Goal: Task Accomplishment & Management: Complete application form

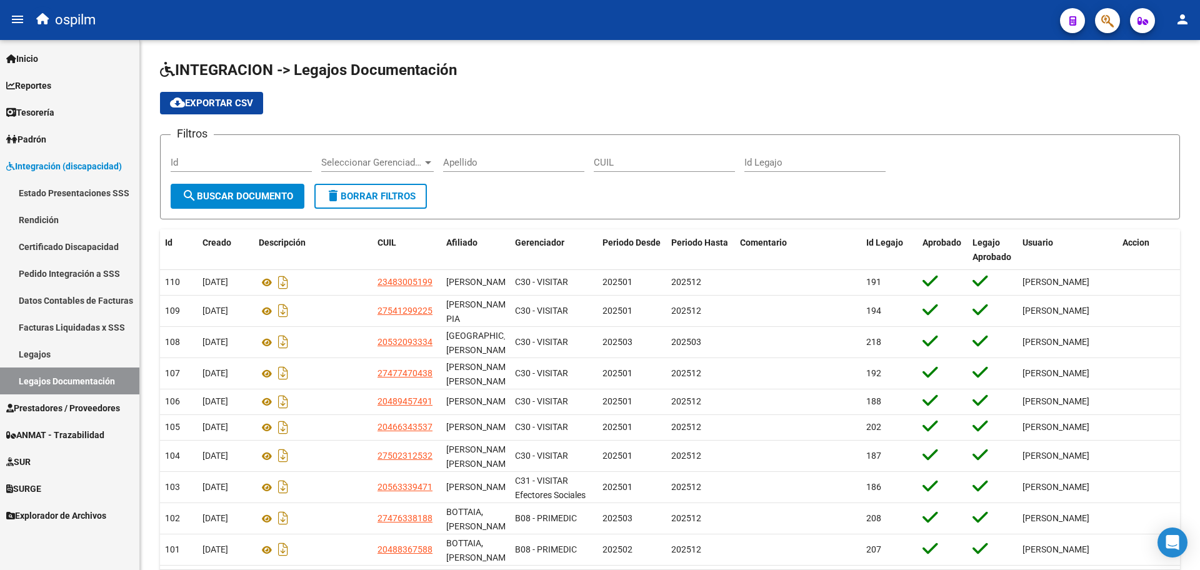
click at [42, 411] on span "Prestadores / Proveedores" at bounding box center [63, 408] width 114 height 14
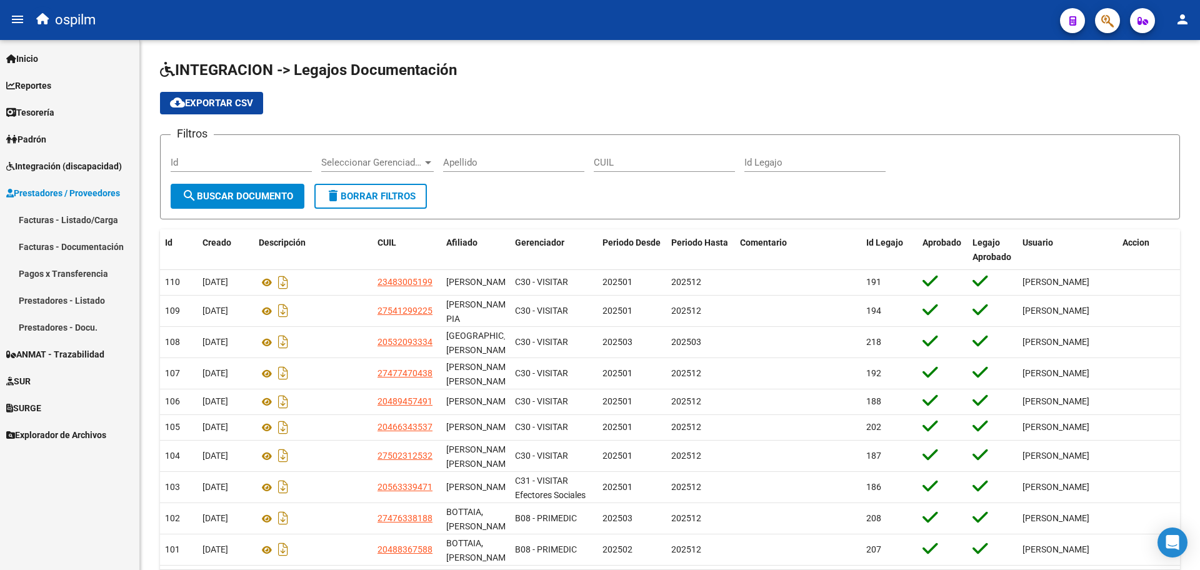
click at [96, 169] on span "Integración (discapacidad)" at bounding box center [64, 166] width 116 height 14
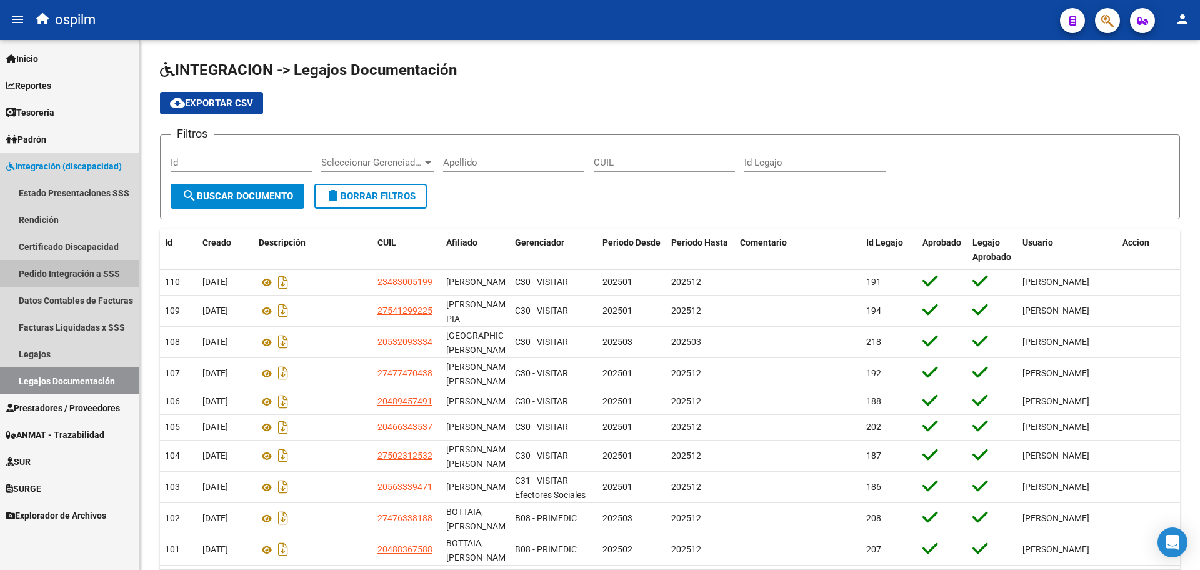
click at [96, 277] on link "Pedido Integración a SSS" at bounding box center [69, 273] width 139 height 27
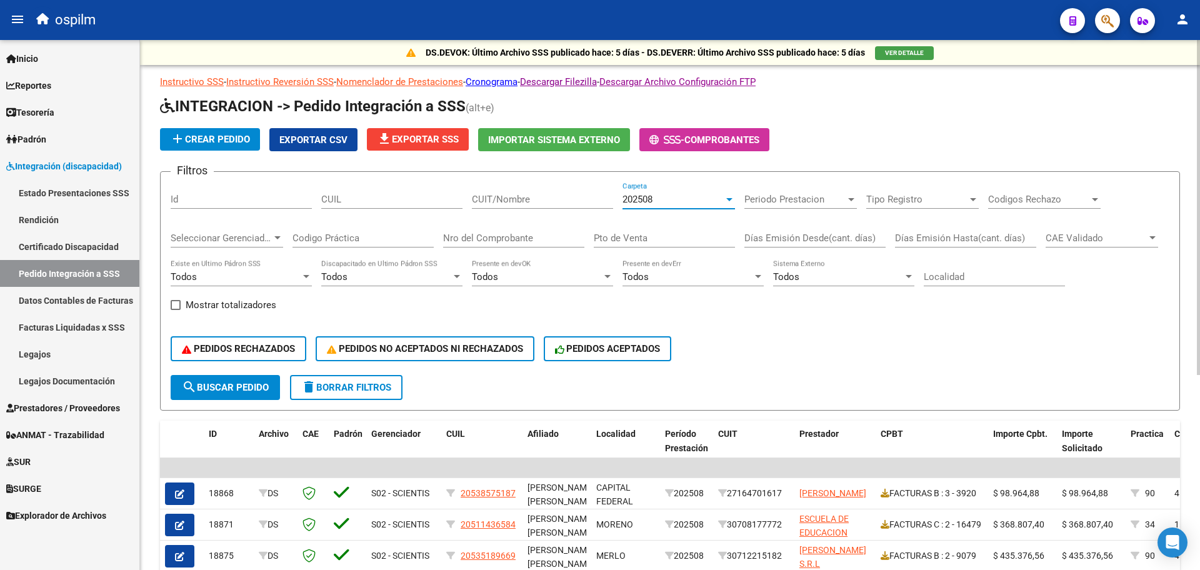
click at [667, 204] on div "202508" at bounding box center [672, 199] width 101 height 11
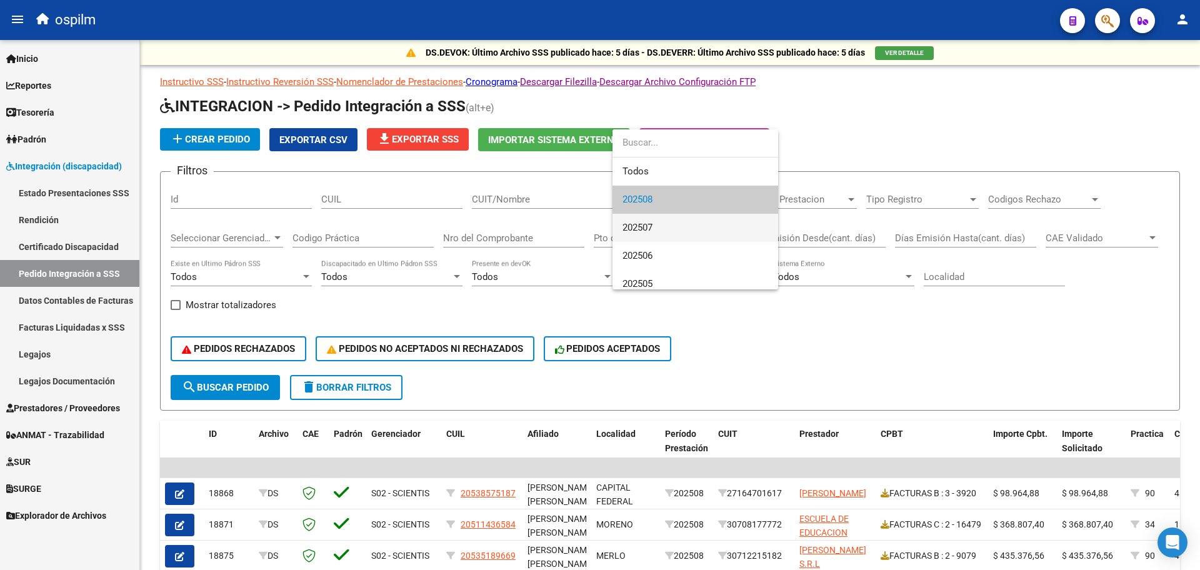
click at [662, 222] on span "202507" at bounding box center [695, 228] width 146 height 28
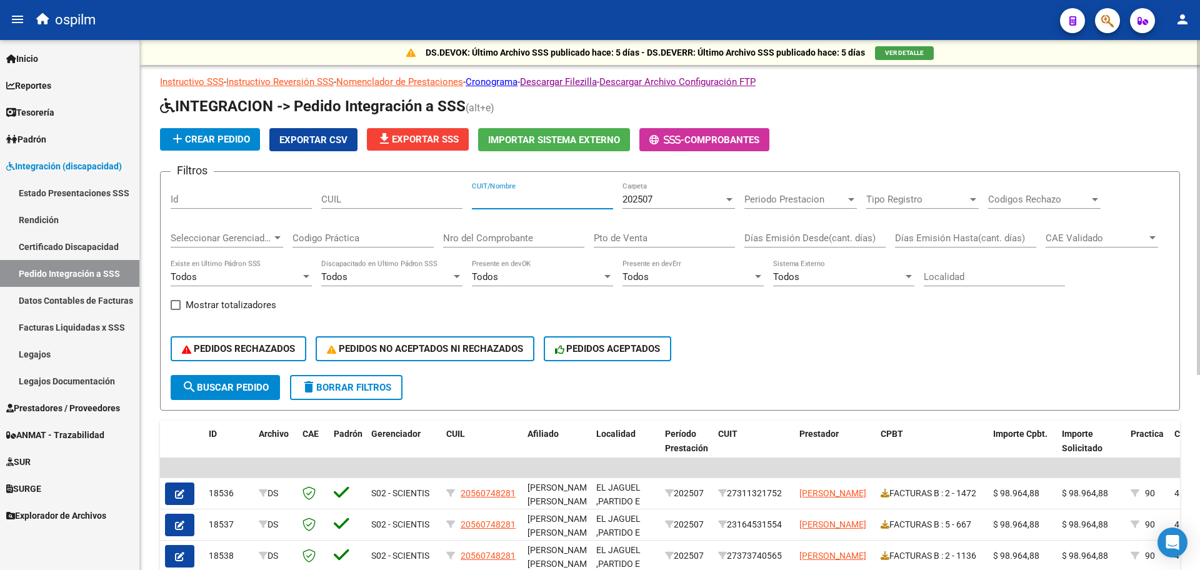
click at [506, 204] on input "CUIT/Nombre" at bounding box center [542, 199] width 141 height 11
paste input "27209835792"
type input "27209835792"
click at [251, 384] on span "search Buscar Pedido" at bounding box center [225, 387] width 87 height 11
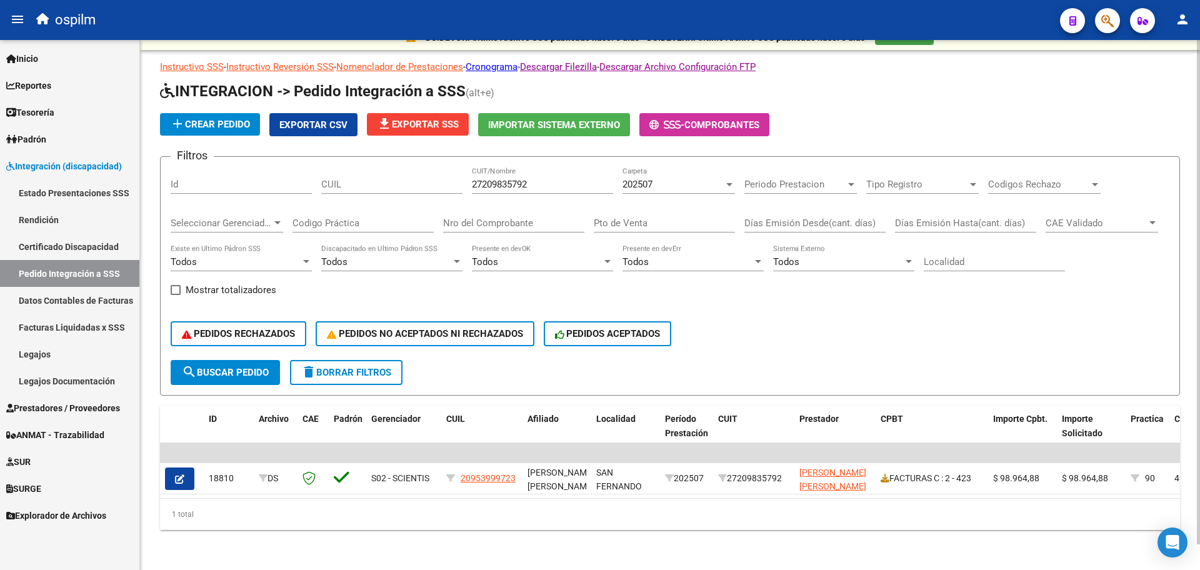
scroll to position [27, 0]
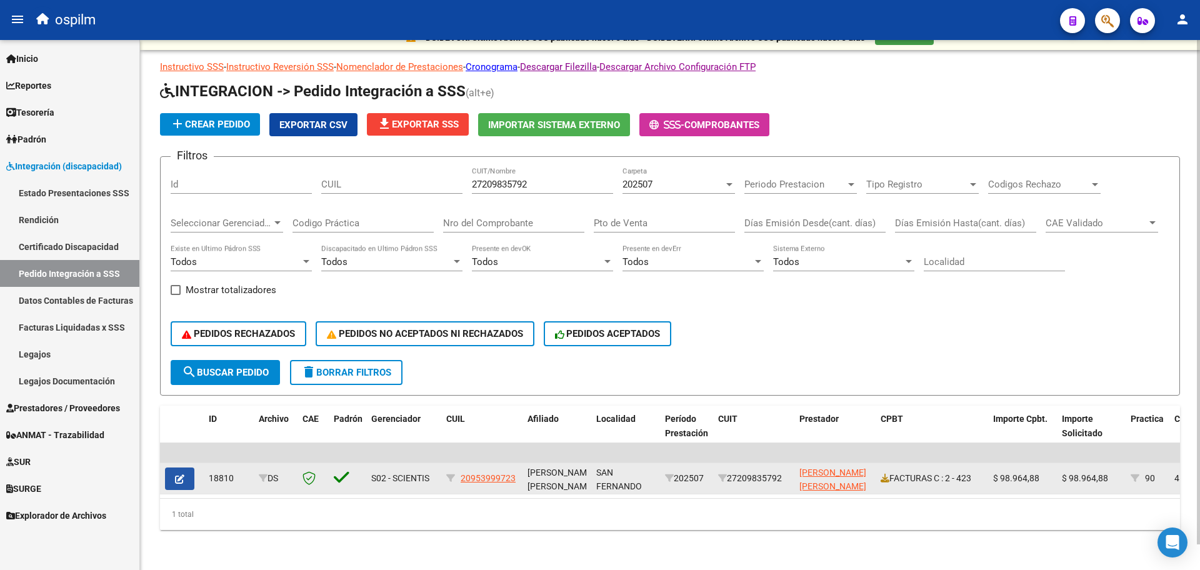
click at [187, 467] on button "button" at bounding box center [179, 478] width 29 height 22
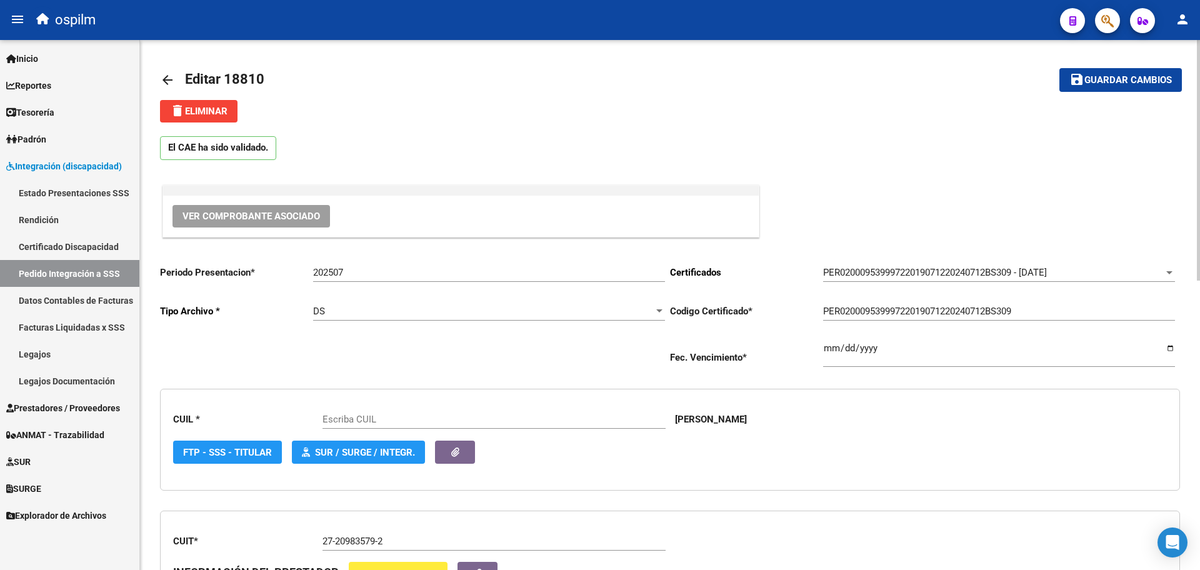
type input "20953999723"
click at [790, 202] on div "Ver Comprobante Asociado" at bounding box center [670, 210] width 1020 height 57
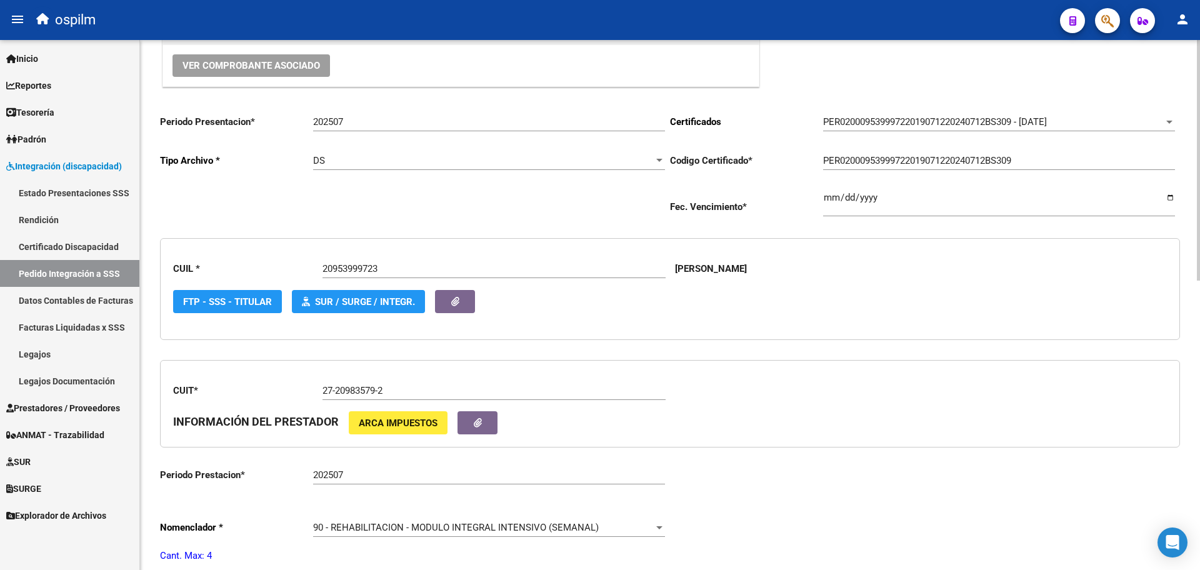
scroll to position [156, 0]
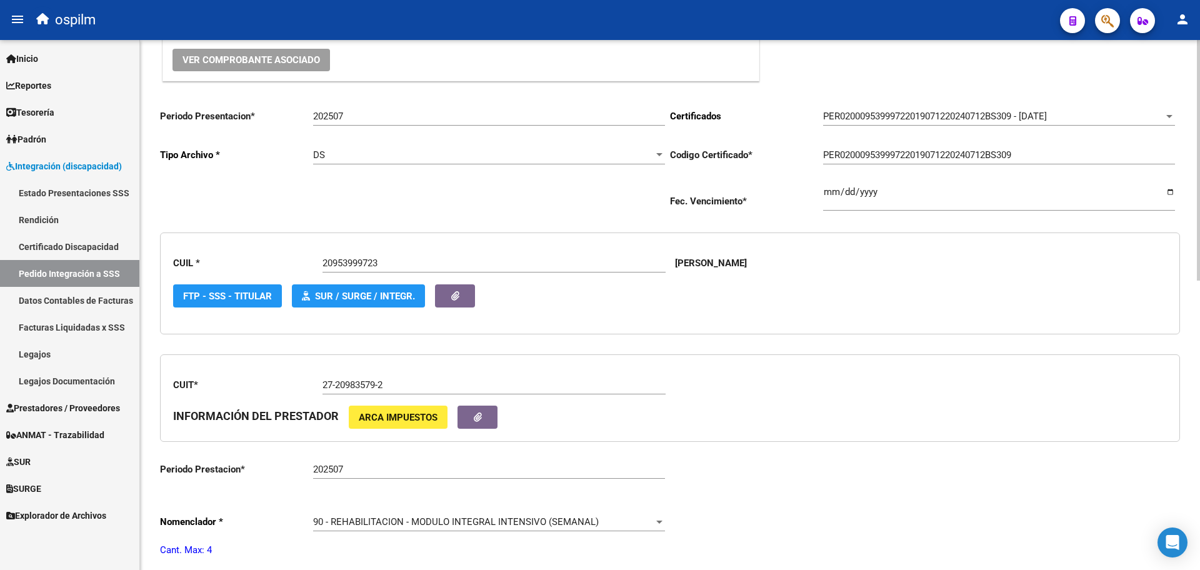
click at [360, 117] on input "202507" at bounding box center [489, 116] width 352 height 11
type input "202508"
click at [372, 149] on div "DS" at bounding box center [483, 154] width 341 height 11
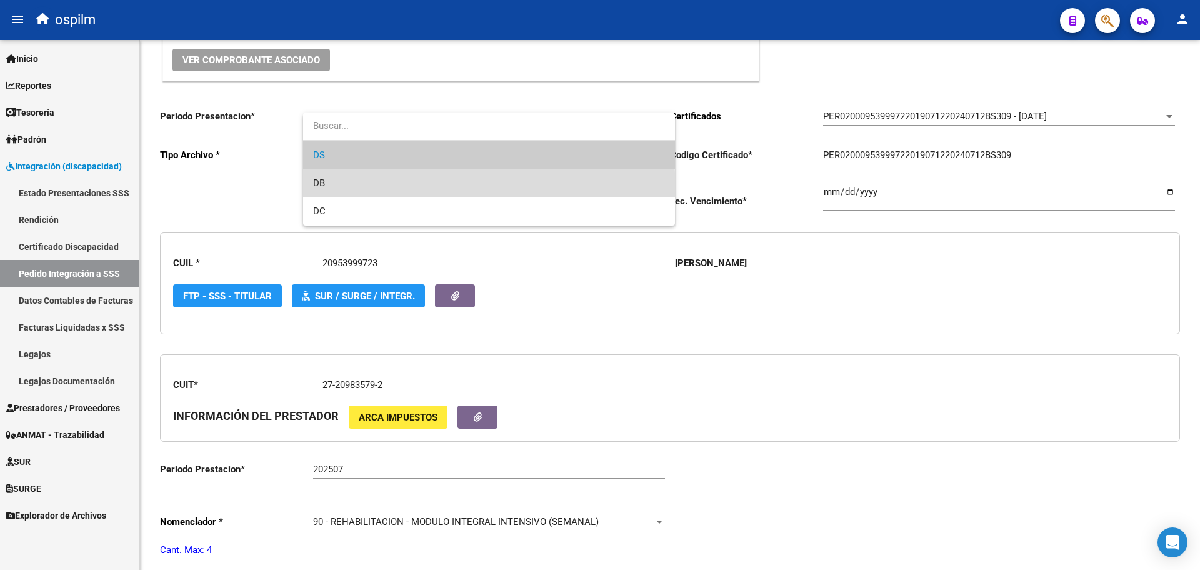
click at [375, 191] on span "DB" at bounding box center [489, 183] width 352 height 28
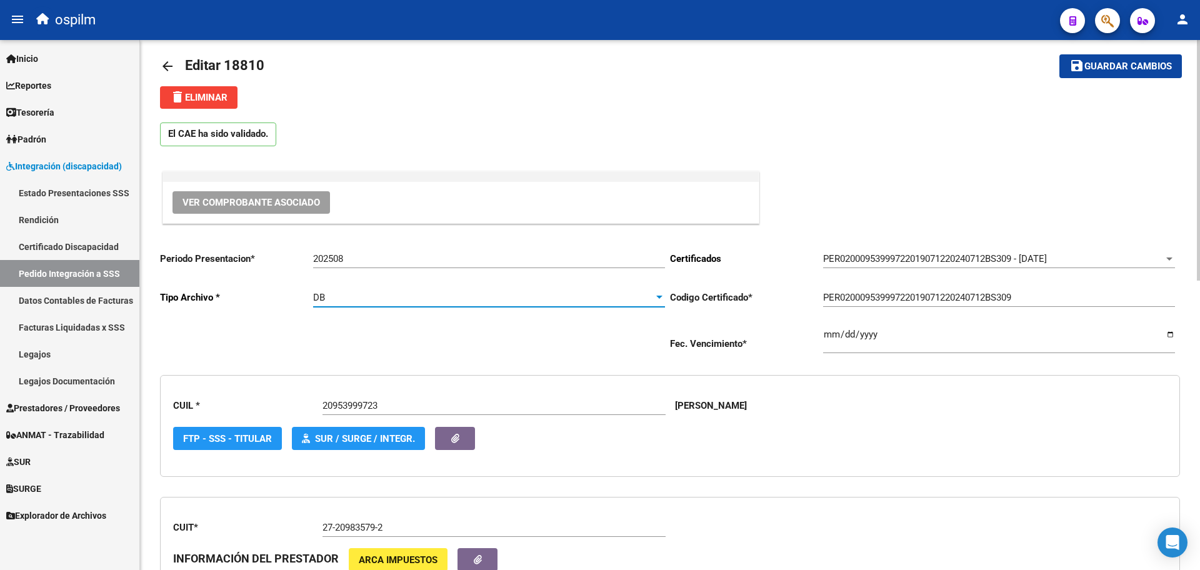
scroll to position [0, 0]
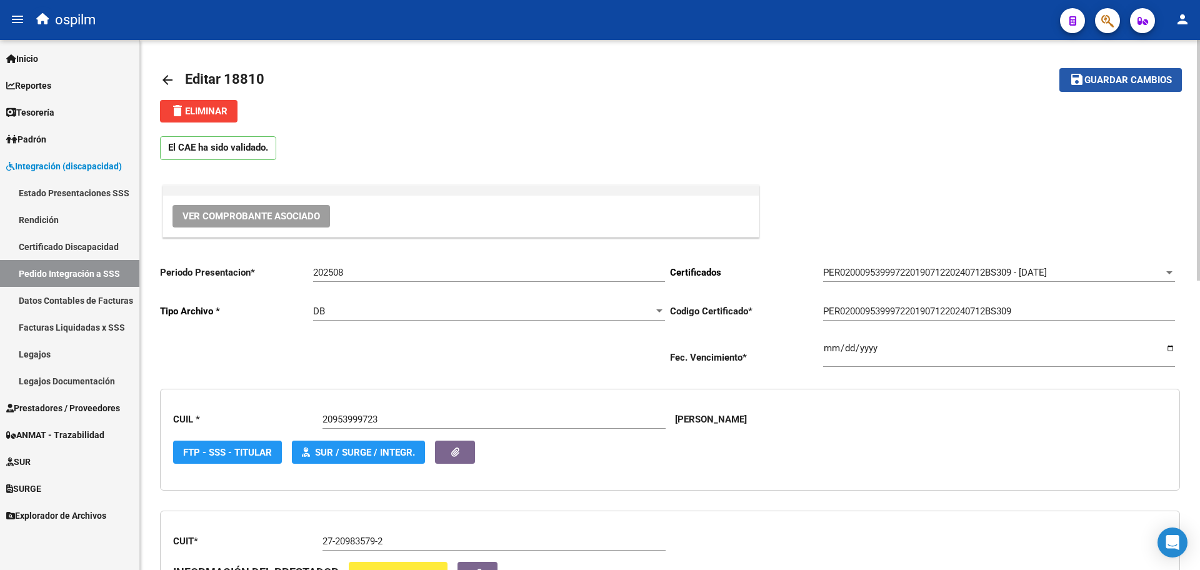
click at [1152, 78] on span "Guardar cambios" at bounding box center [1127, 80] width 87 height 11
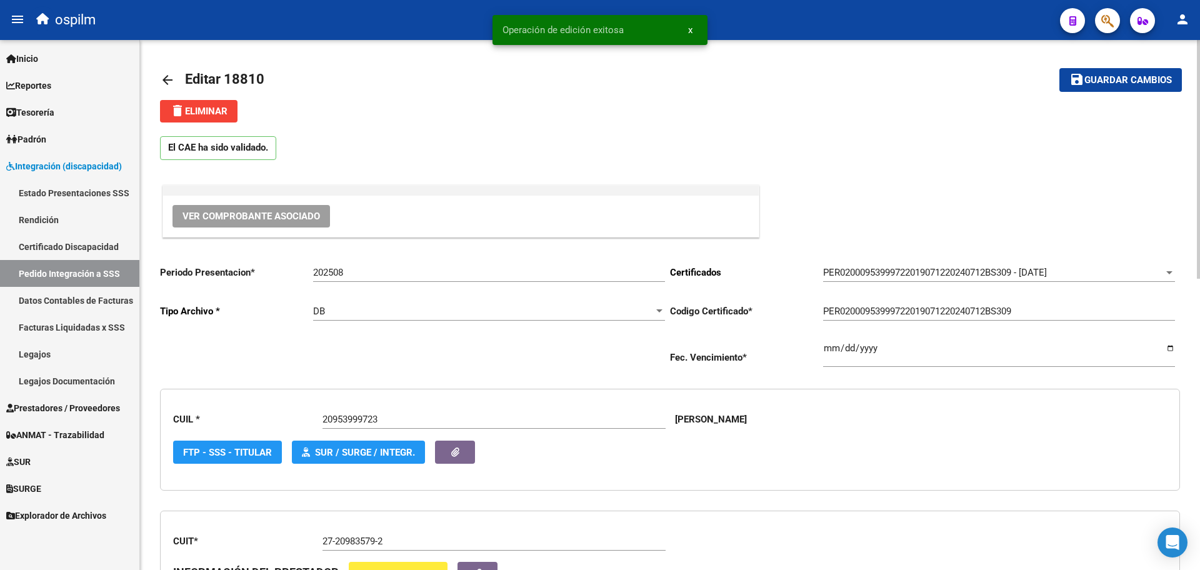
click at [164, 81] on mat-icon "arrow_back" at bounding box center [167, 79] width 15 height 15
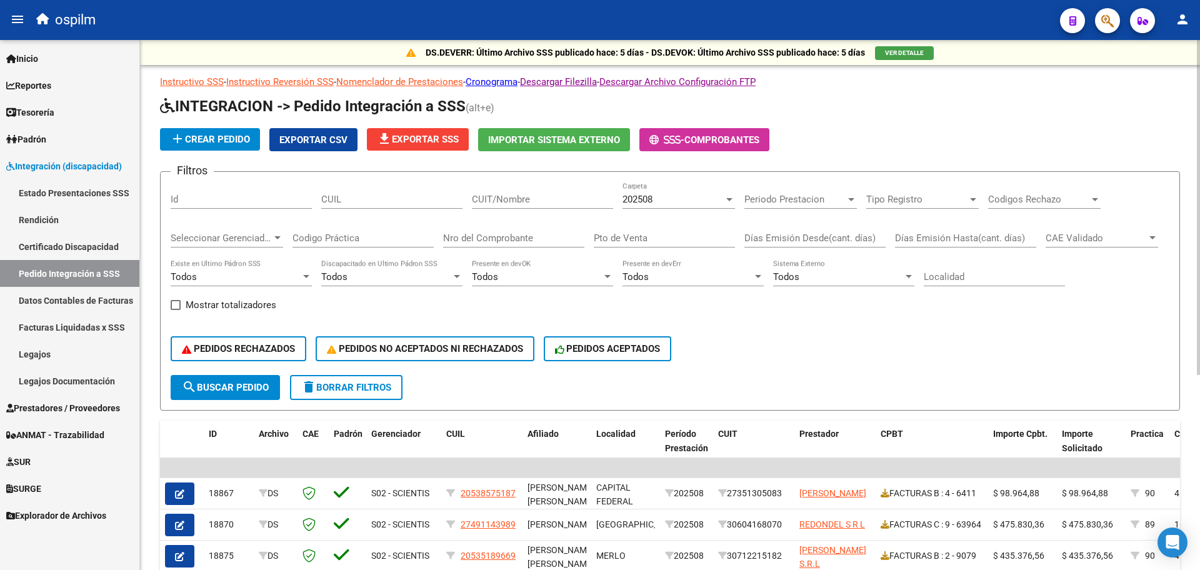
click at [59, 411] on span "Prestadores / Proveedores" at bounding box center [63, 408] width 114 height 14
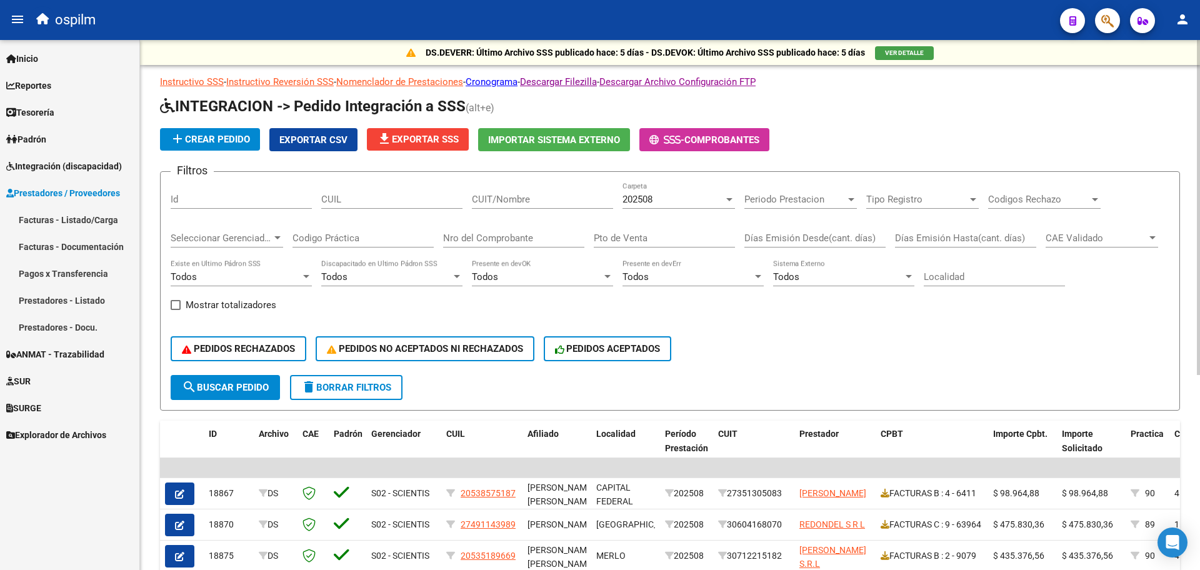
click at [68, 229] on link "Facturas - Listado/Carga" at bounding box center [69, 219] width 139 height 27
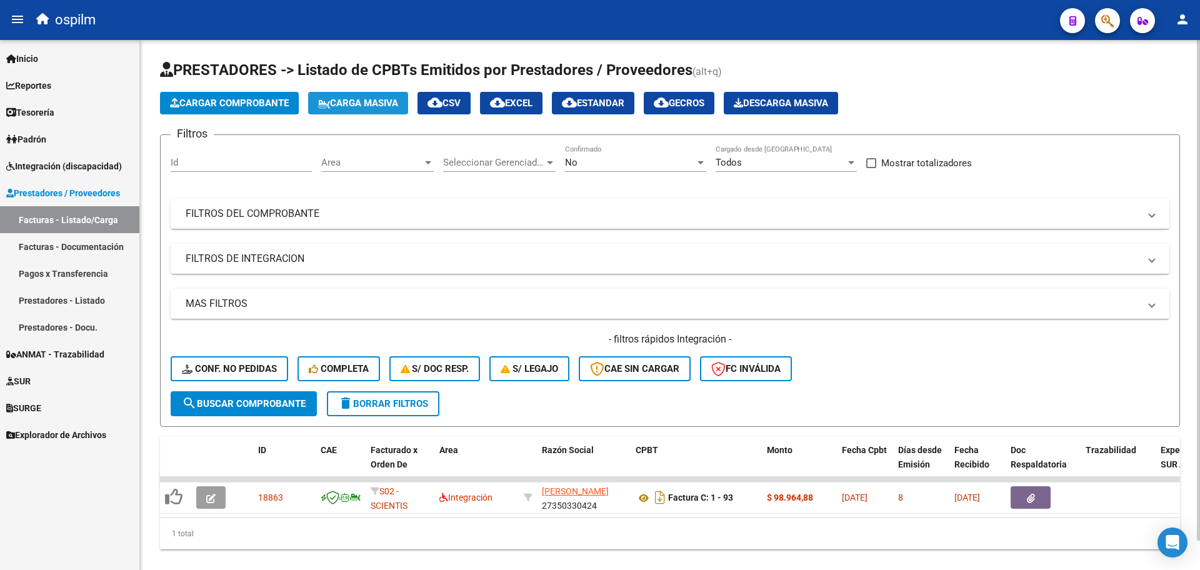
click at [364, 100] on span "Carga Masiva" at bounding box center [358, 102] width 80 height 11
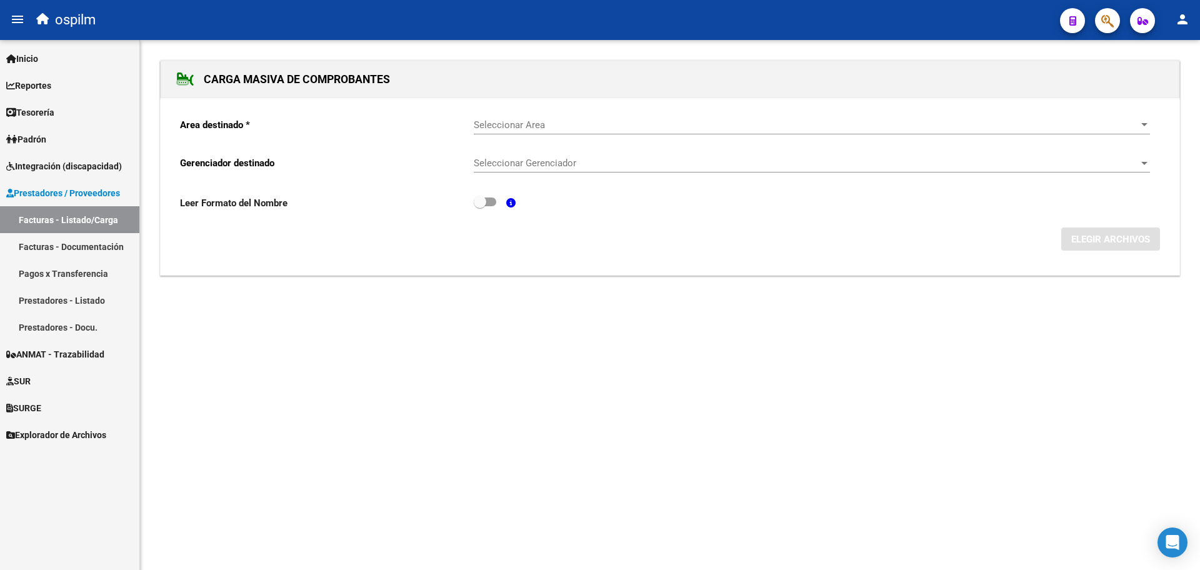
click at [560, 123] on span "Seleccionar Area" at bounding box center [806, 124] width 665 height 11
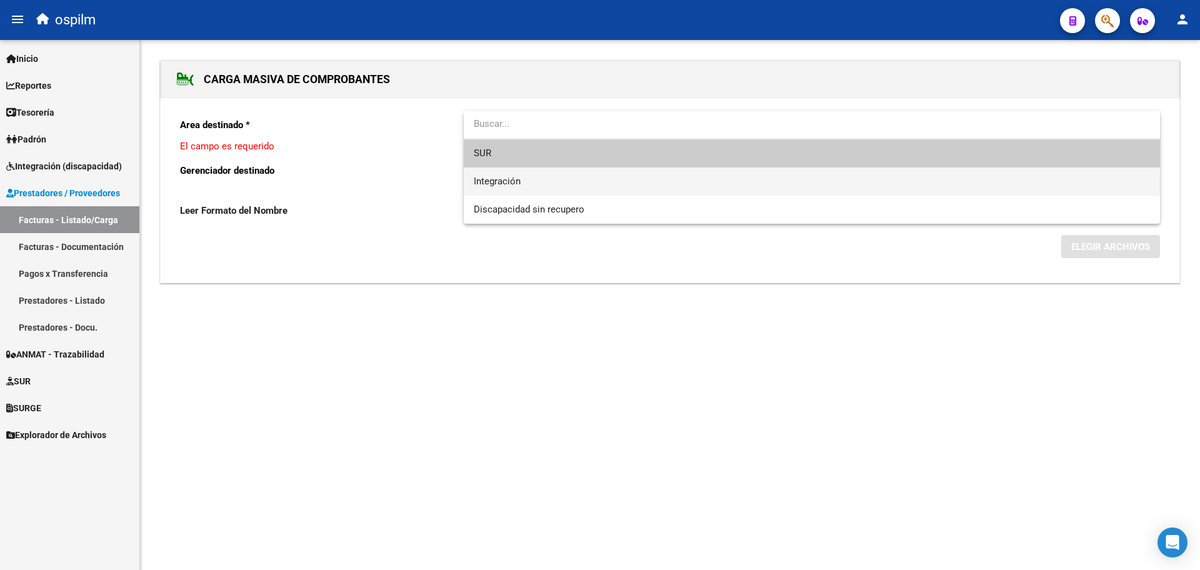
click at [572, 174] on span "Integración" at bounding box center [812, 181] width 676 height 28
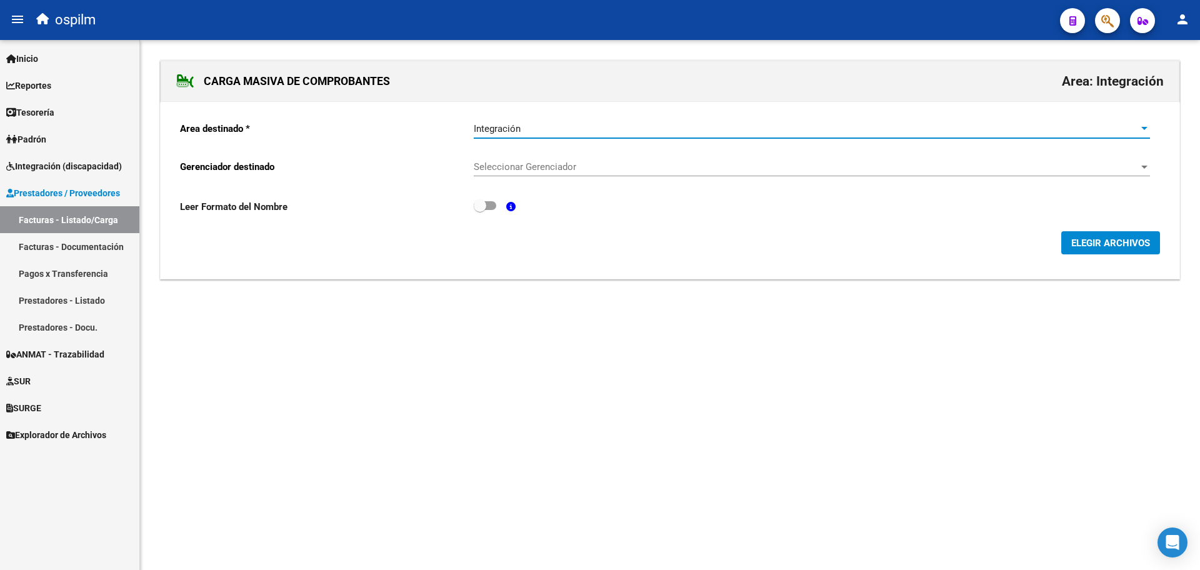
click at [584, 164] on span "Seleccionar Gerenciador" at bounding box center [806, 166] width 665 height 11
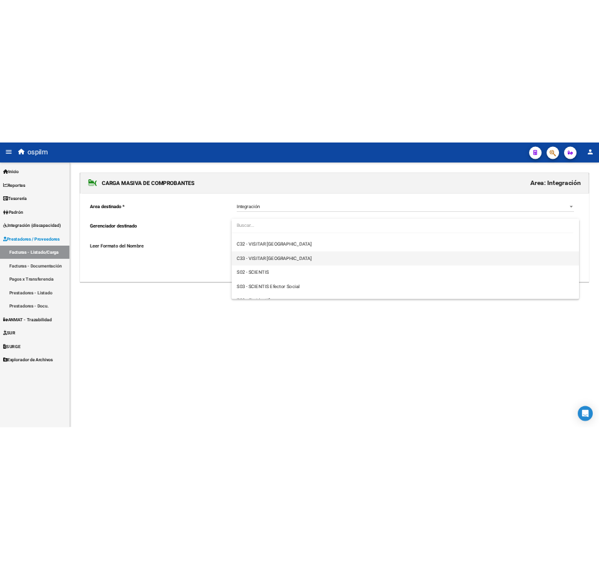
scroll to position [206, 0]
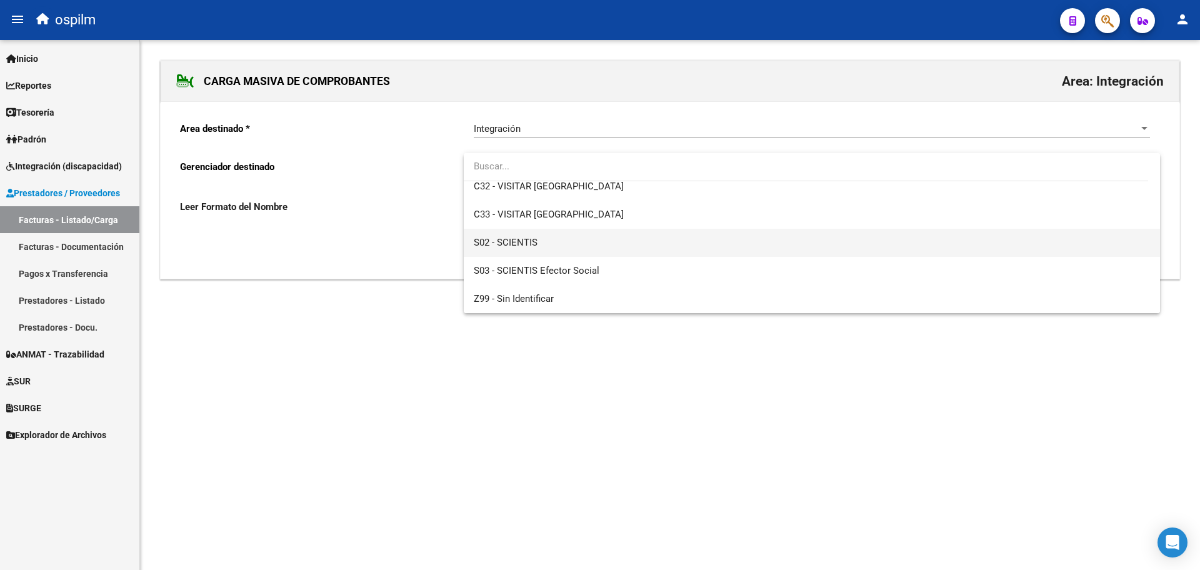
click at [584, 253] on span "S02 - SCIENTIS" at bounding box center [812, 243] width 676 height 28
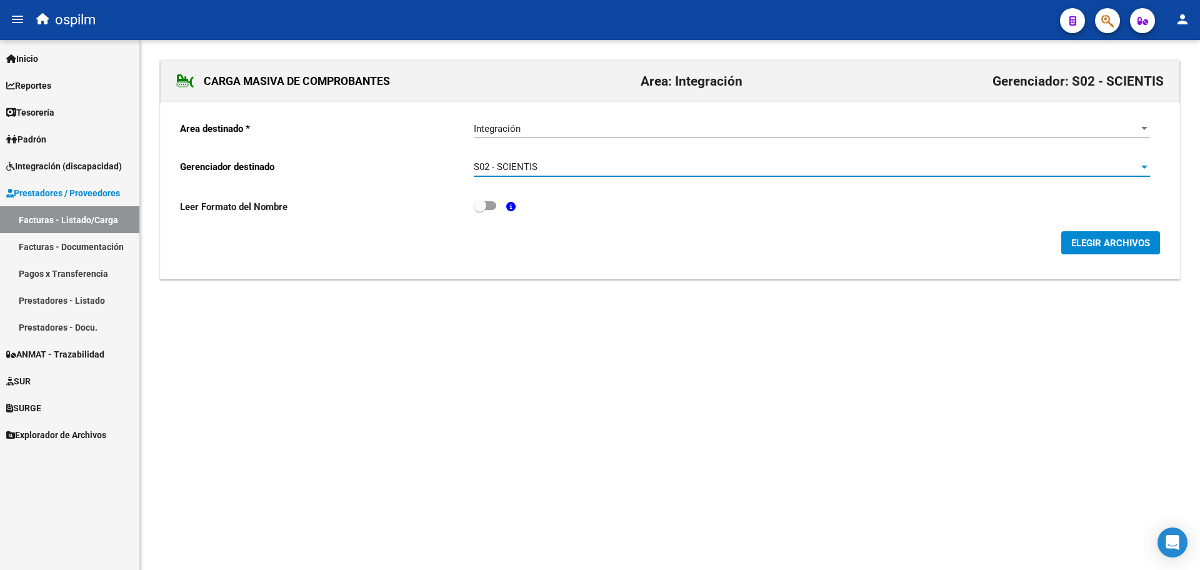
click at [1101, 237] on span "ELEGIR ARCHIVOS" at bounding box center [1110, 242] width 79 height 11
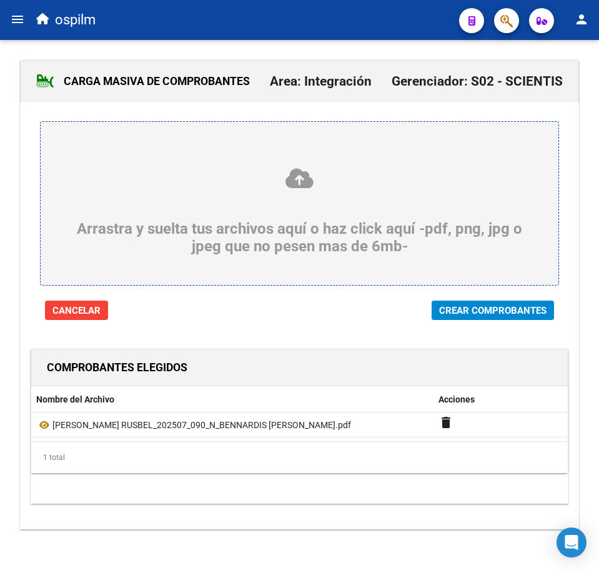
click at [506, 313] on span "Crear Comprobantes" at bounding box center [492, 310] width 107 height 11
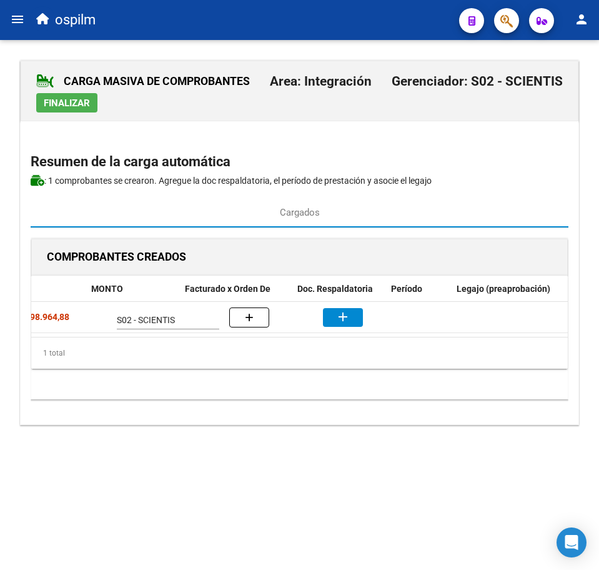
scroll to position [0, 307]
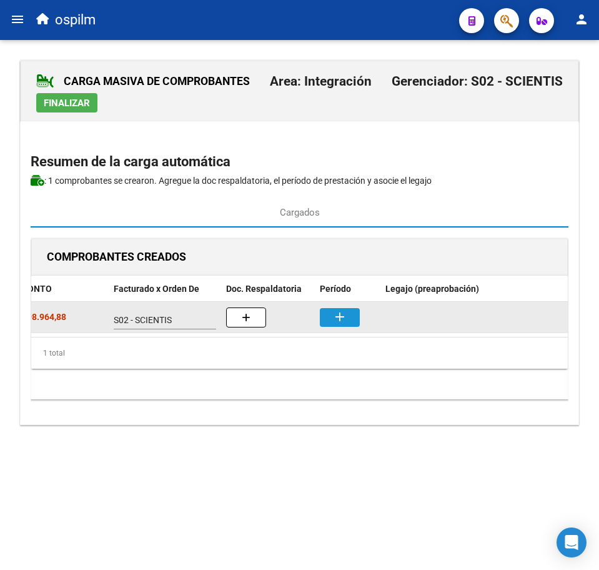
click at [341, 316] on mat-icon "add" at bounding box center [339, 316] width 15 height 15
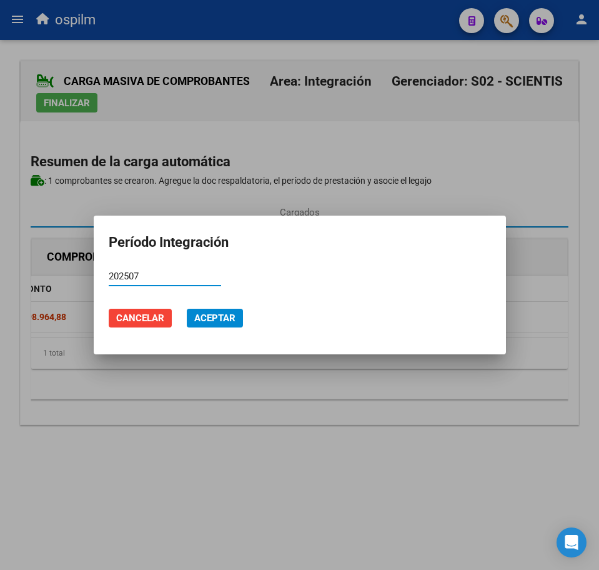
type input "202507"
click at [216, 324] on span "Aceptar" at bounding box center [214, 317] width 41 height 11
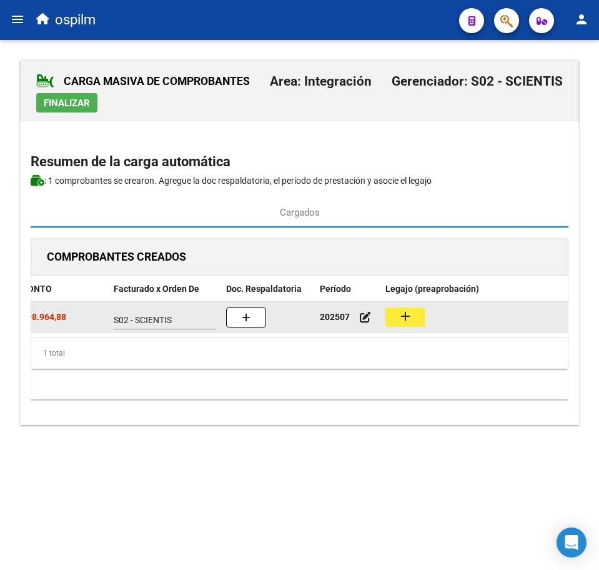
click at [400, 322] on mat-icon "add" at bounding box center [405, 316] width 15 height 15
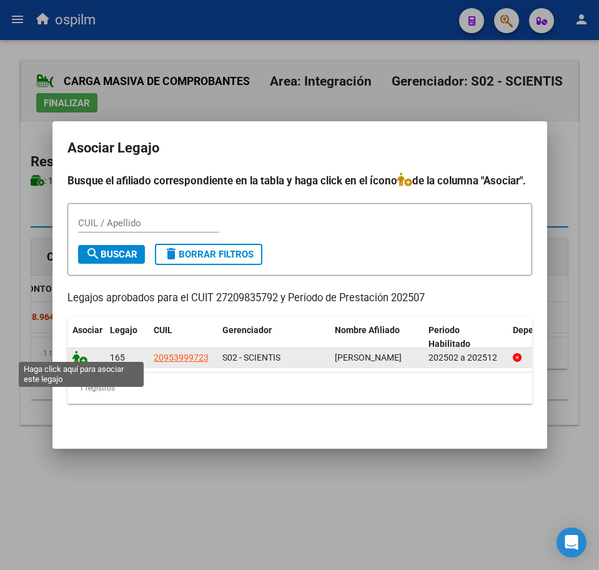
click at [80, 354] on icon at bounding box center [79, 358] width 15 height 14
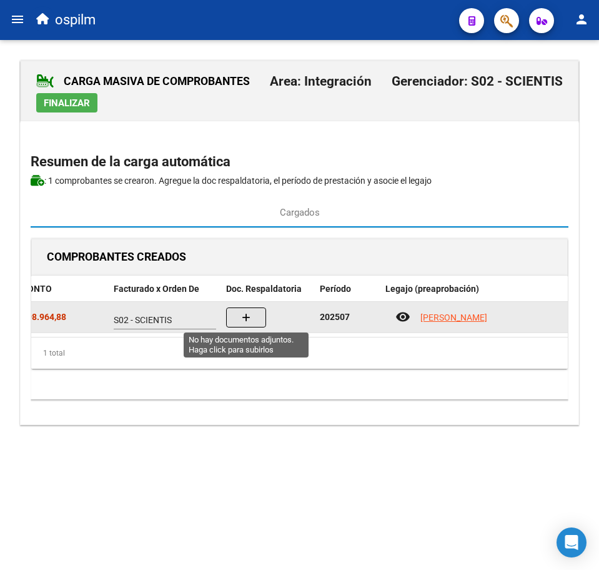
click at [239, 315] on button "button" at bounding box center [246, 317] width 40 height 20
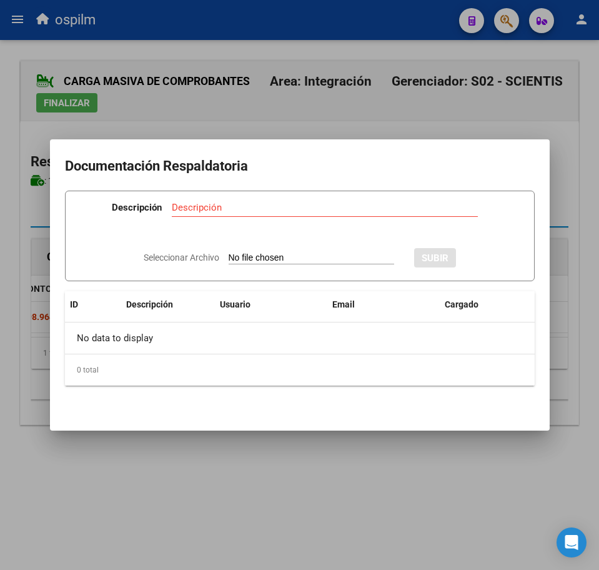
type input "C:\fakepath\[DATE] - Planilla asistencia.pdf"
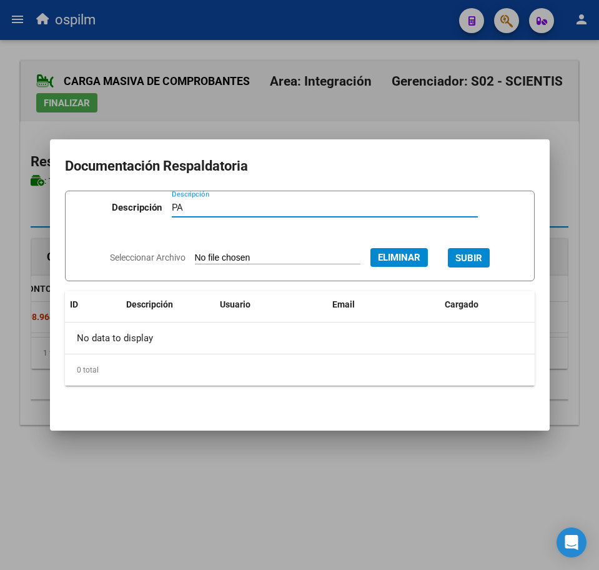
type input "PA"
click at [482, 262] on span "SUBIR" at bounding box center [469, 257] width 27 height 11
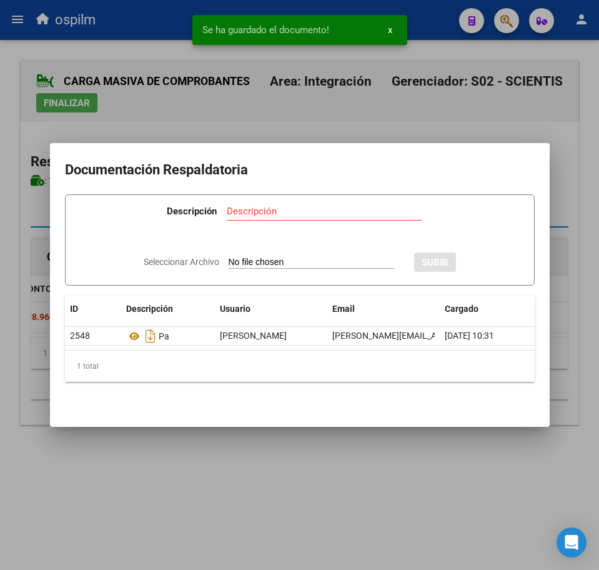
click at [252, 485] on div at bounding box center [299, 285] width 599 height 570
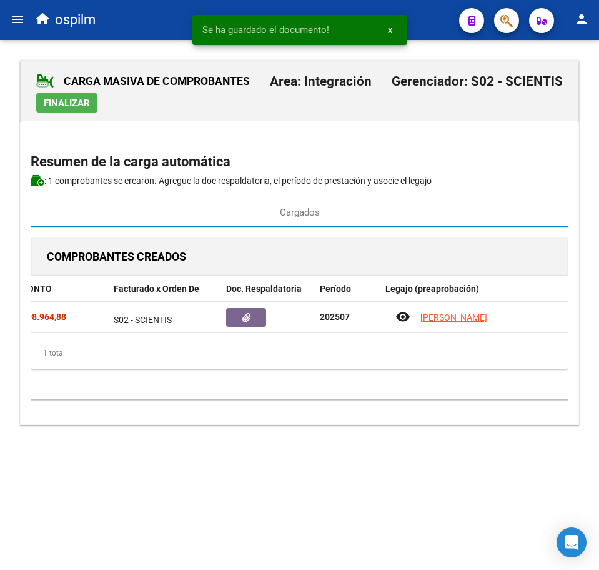
click at [61, 107] on span "Finalizar" at bounding box center [67, 102] width 46 height 11
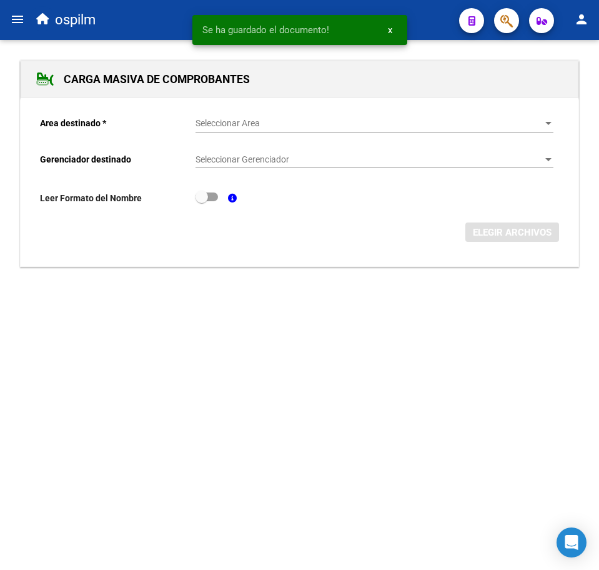
click at [10, 19] on mat-icon "menu" at bounding box center [17, 19] width 15 height 15
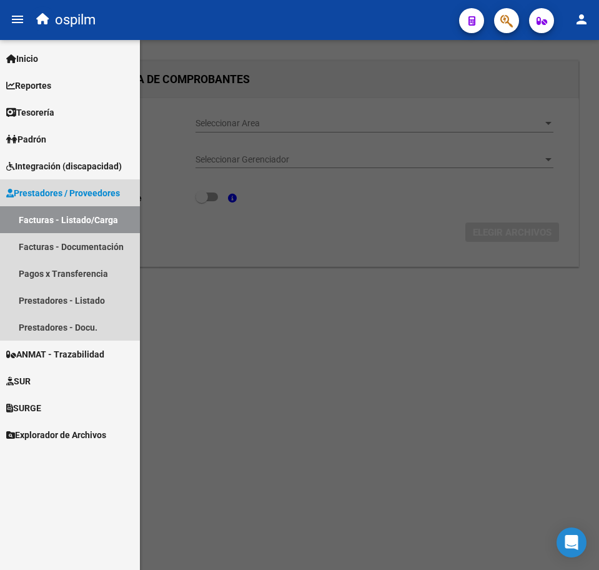
drag, startPoint x: 70, startPoint y: 223, endPoint x: 212, endPoint y: 263, distance: 147.4
click at [70, 223] on link "Facturas - Listado/Carga" at bounding box center [70, 219] width 140 height 27
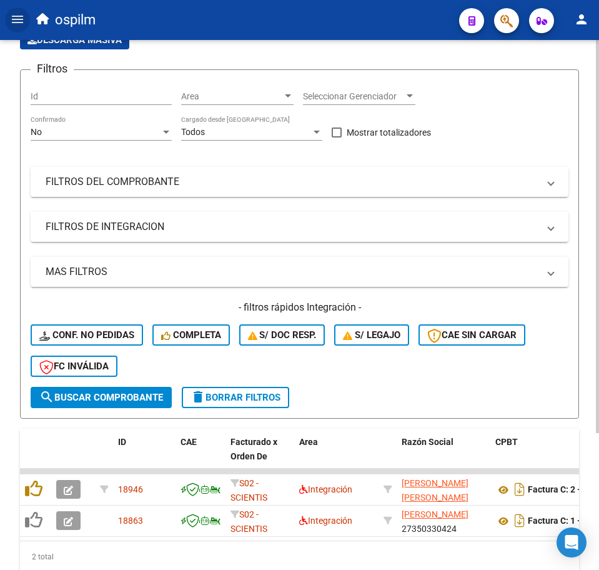
scroll to position [184, 0]
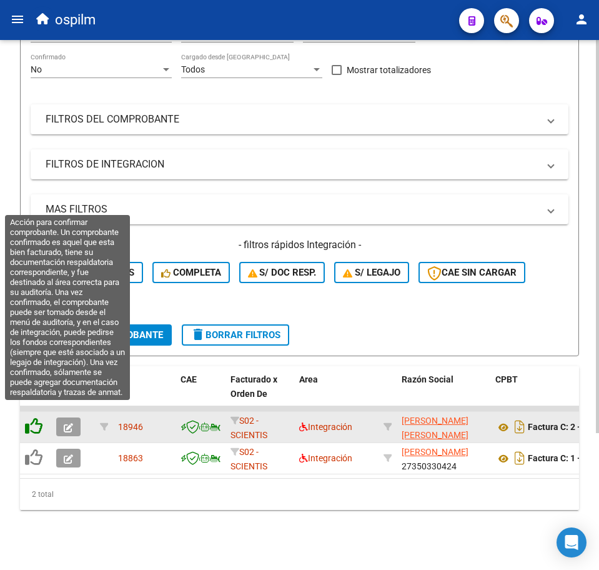
click at [32, 417] on icon at bounding box center [33, 425] width 17 height 17
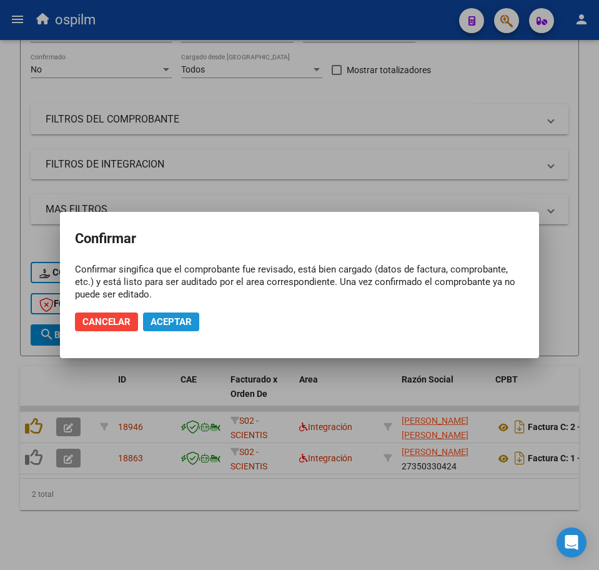
click at [182, 324] on span "Aceptar" at bounding box center [171, 321] width 41 height 11
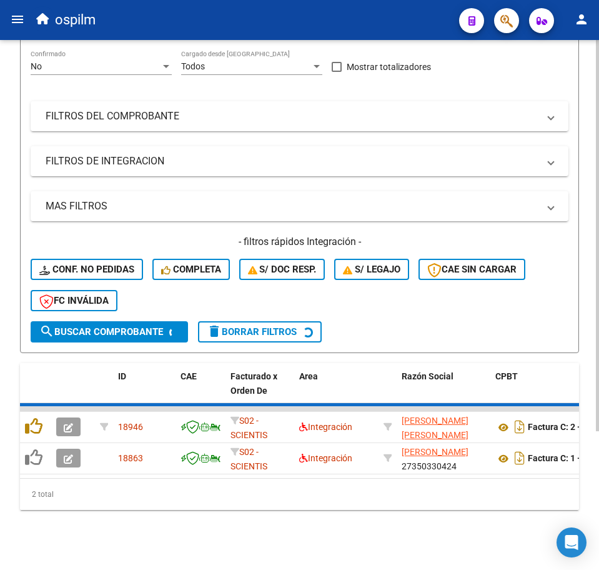
scroll to position [153, 0]
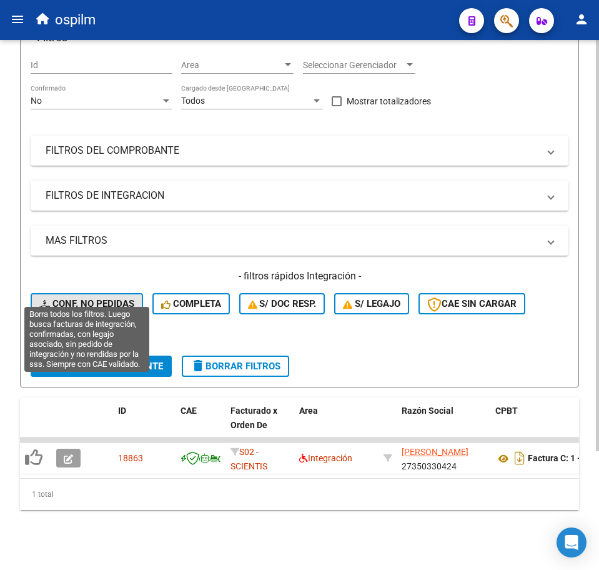
click at [88, 298] on span "Conf. no pedidas" at bounding box center [86, 303] width 95 height 11
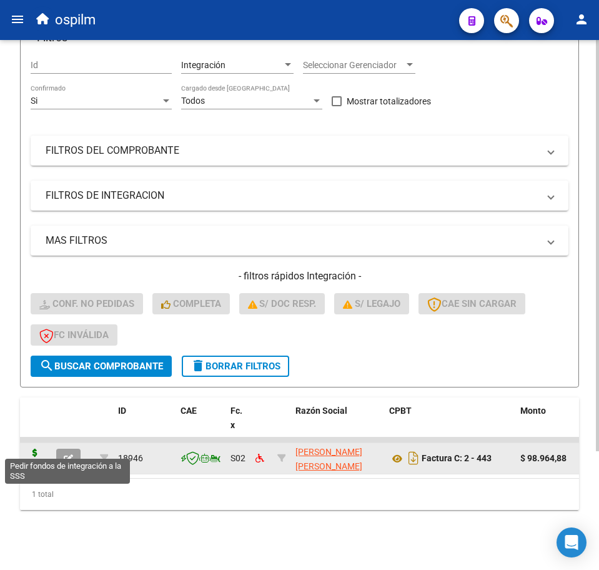
click at [33, 449] on icon at bounding box center [35, 457] width 20 height 17
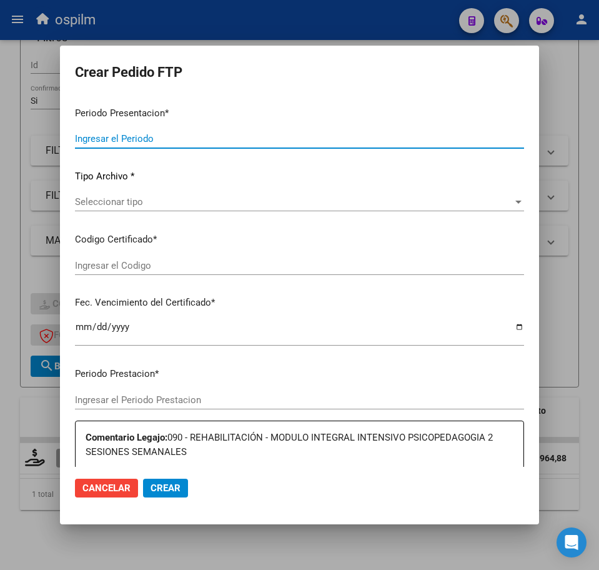
type input "202508"
type input "202507"
type input "$ 98.964,88"
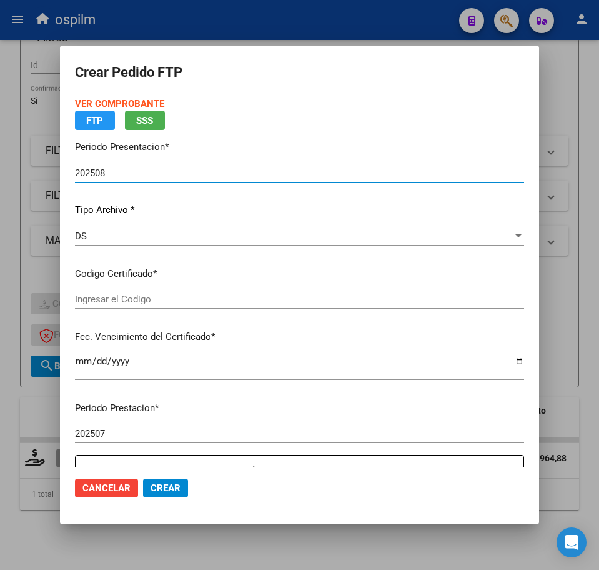
type input "PER02000953999722019071220240712BS309"
type input "[DATE]"
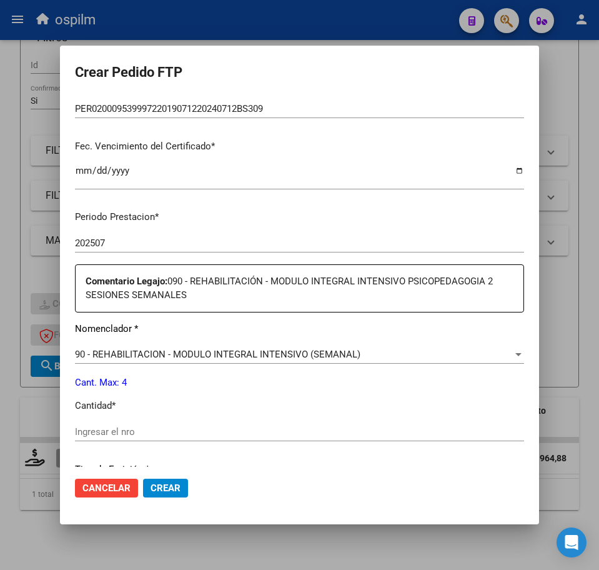
scroll to position [312, 0]
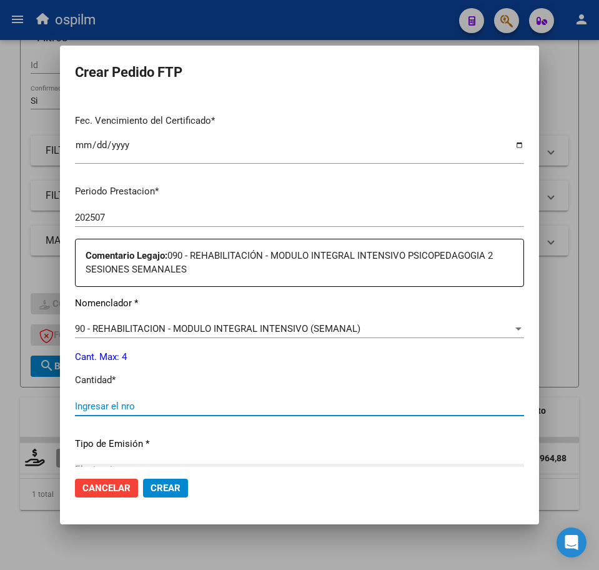
click at [146, 407] on input "Ingresar el nro" at bounding box center [299, 406] width 449 height 11
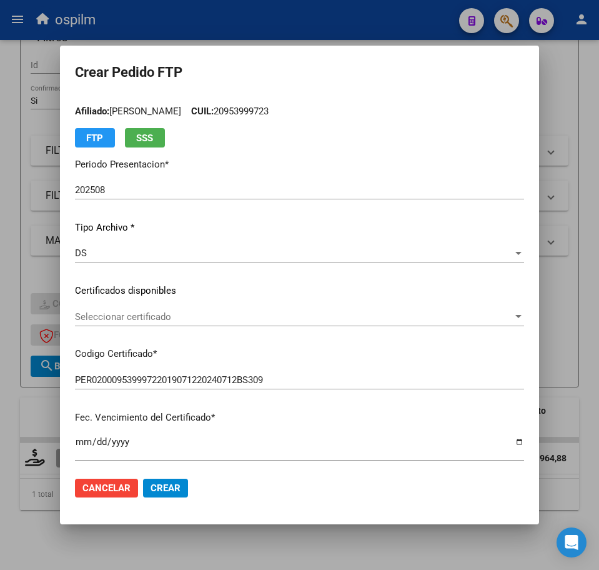
scroll to position [0, 0]
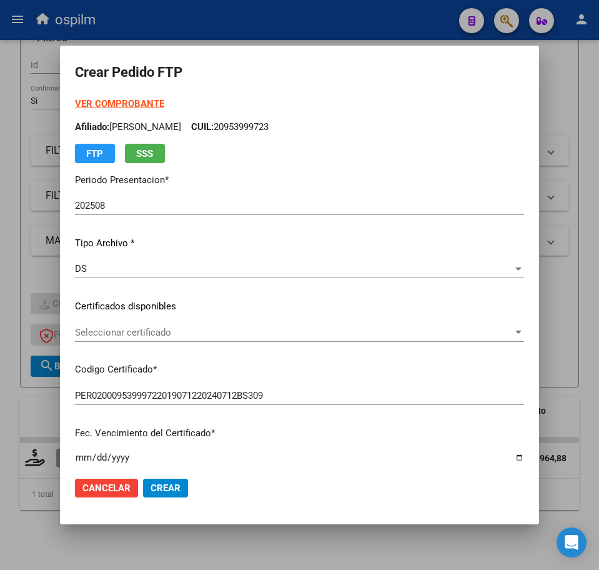
type input "4"
click at [113, 101] on strong "VER COMPROBANTE" at bounding box center [119, 103] width 89 height 11
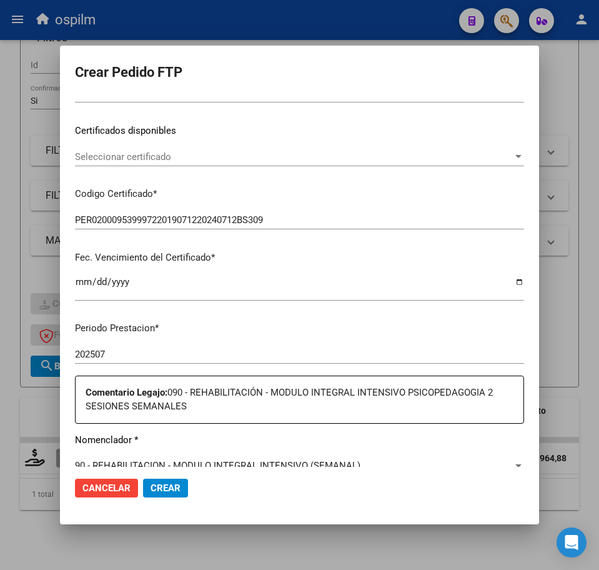
scroll to position [391, 0]
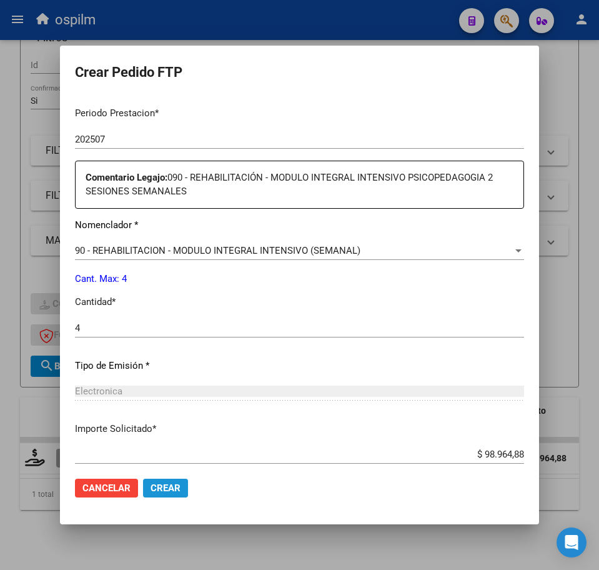
click at [168, 485] on span "Crear" at bounding box center [166, 487] width 30 height 11
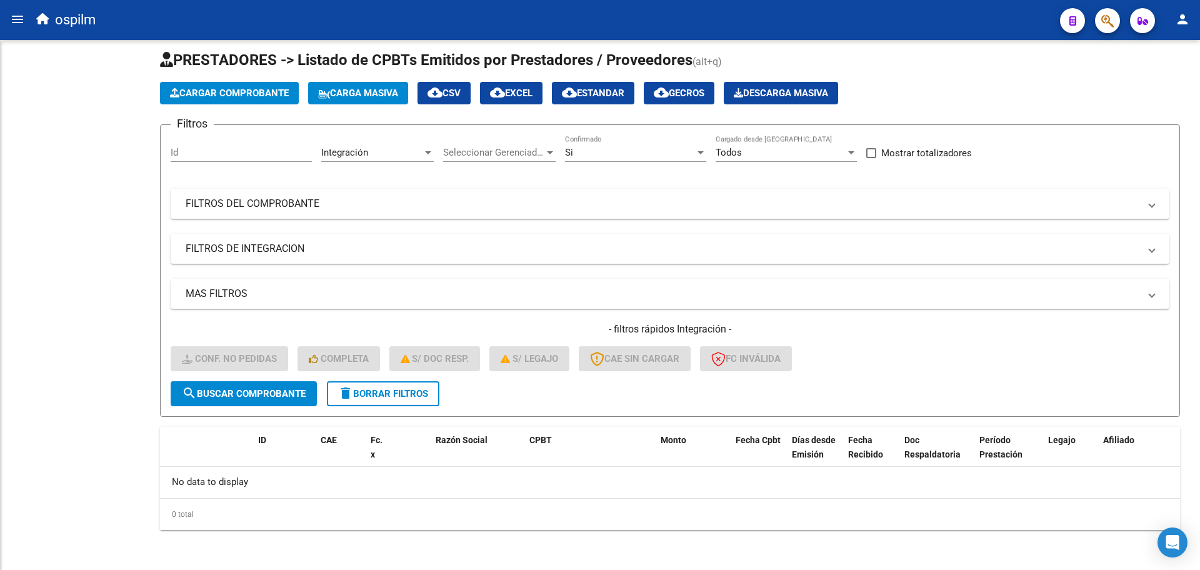
scroll to position [10, 0]
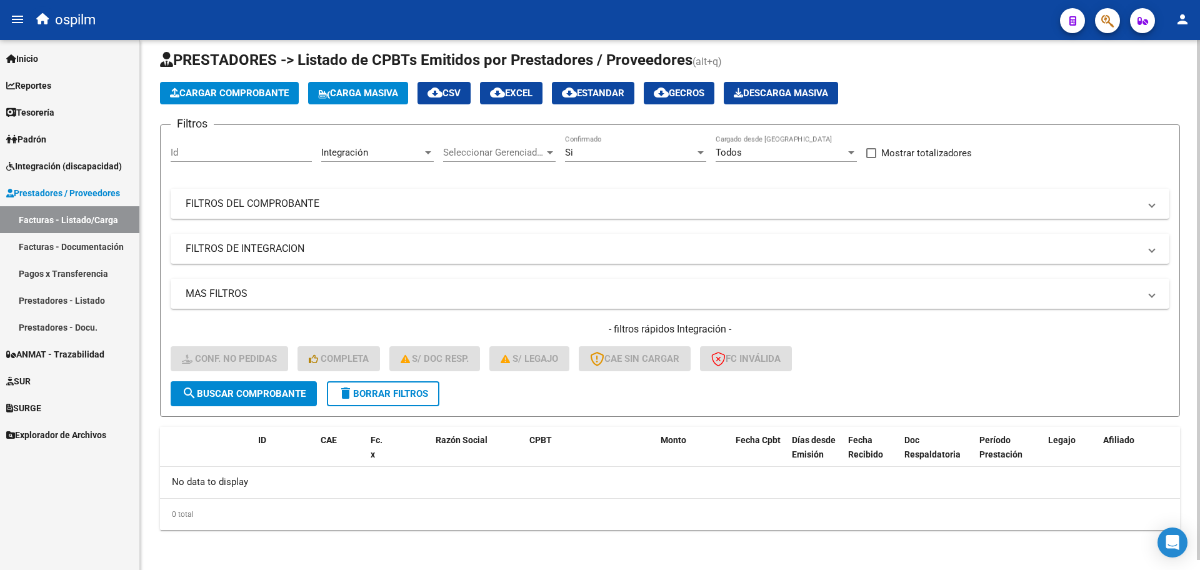
click at [375, 391] on span "delete Borrar Filtros" at bounding box center [383, 393] width 90 height 11
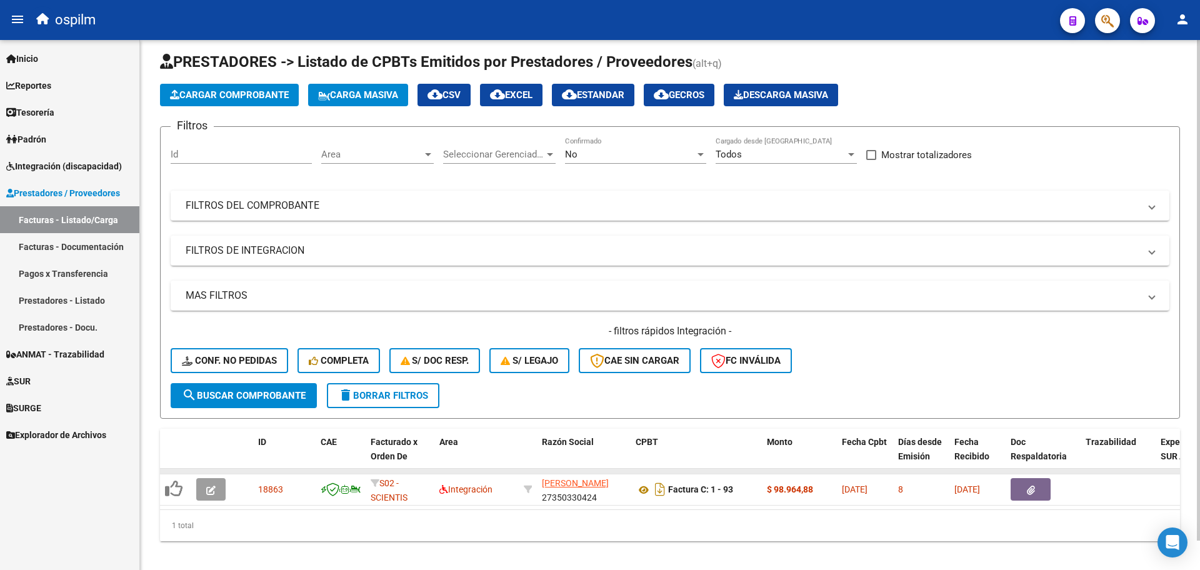
scroll to position [31, 0]
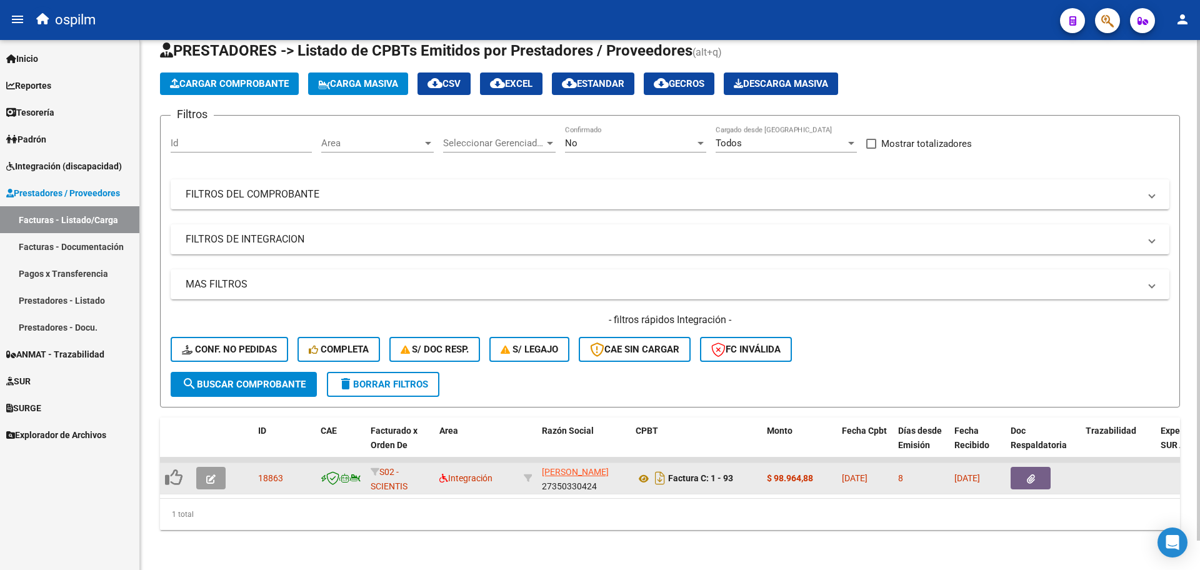
click at [221, 467] on button "button" at bounding box center [210, 478] width 29 height 22
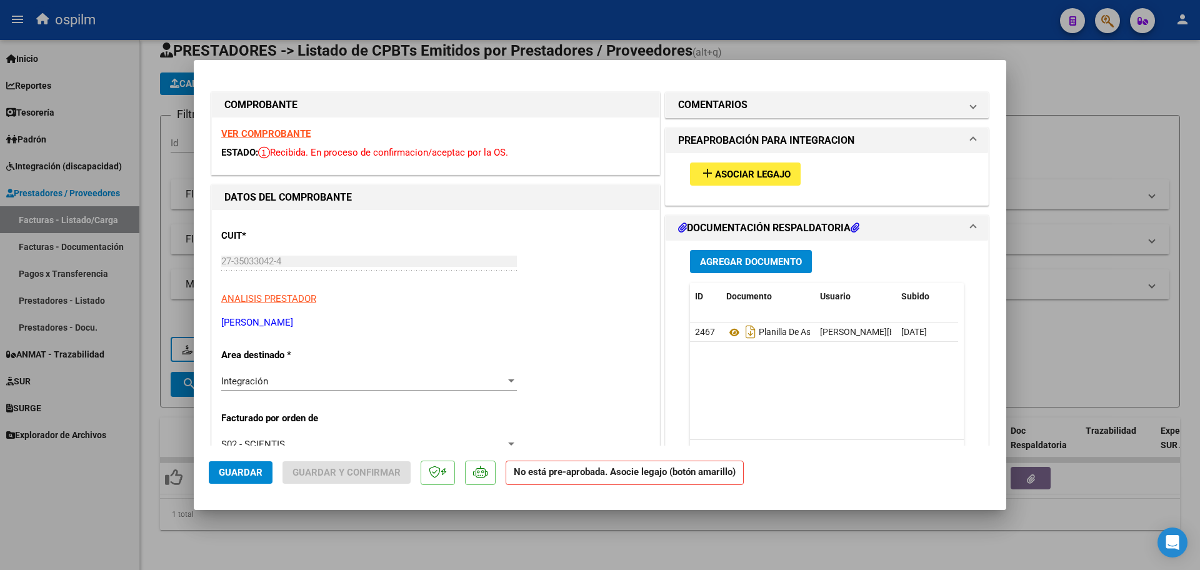
click at [735, 175] on span "Asociar Legajo" at bounding box center [753, 174] width 76 height 11
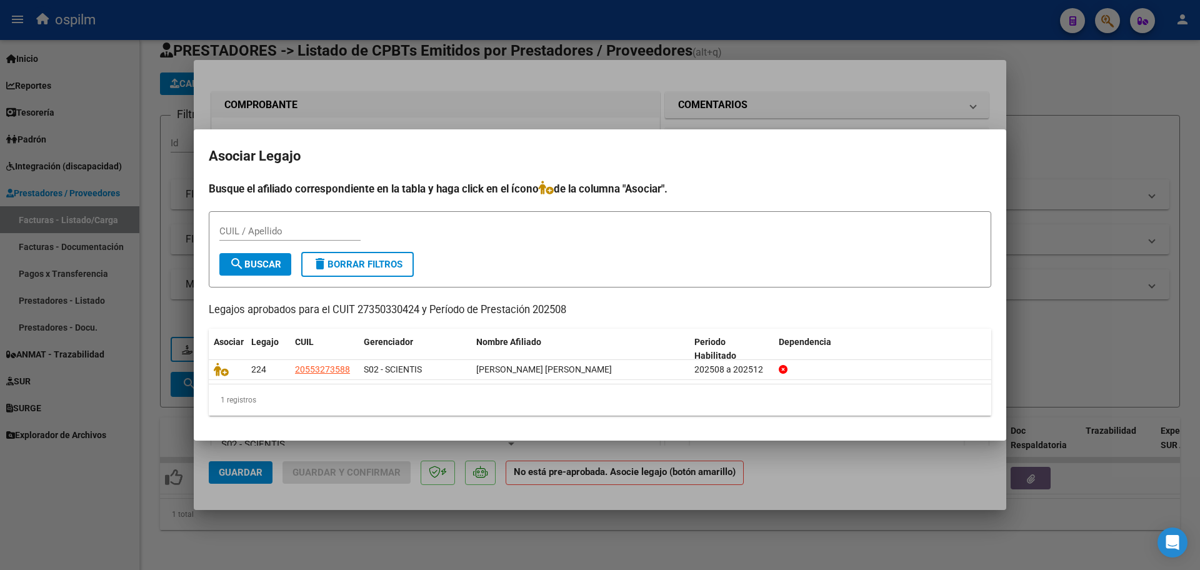
click at [857, 450] on div at bounding box center [600, 285] width 1200 height 570
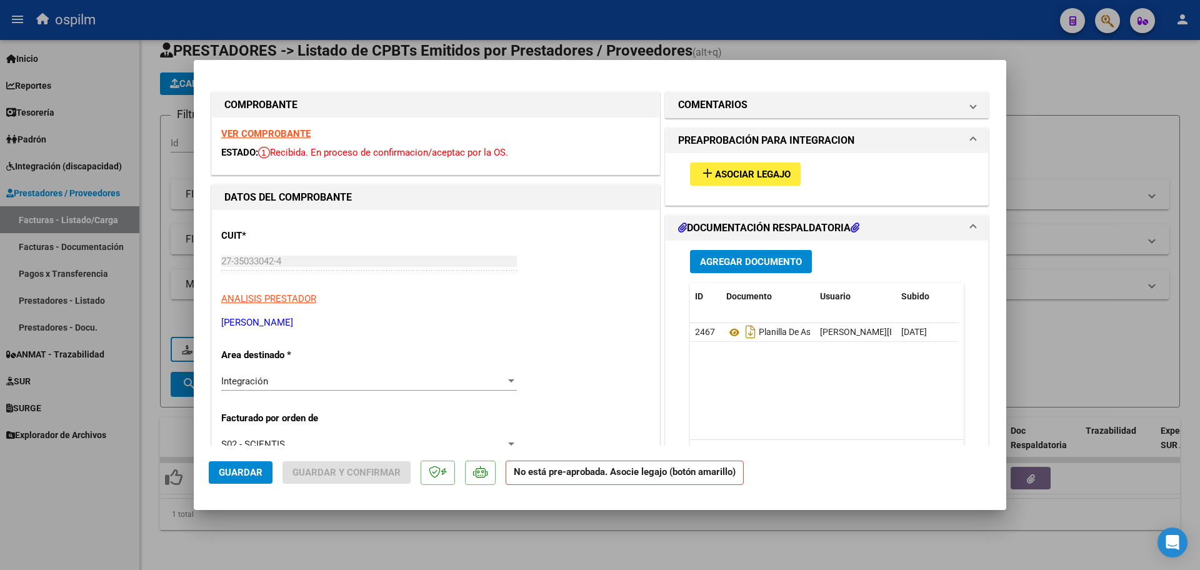
click at [260, 129] on strong "VER COMPROBANTE" at bounding box center [265, 133] width 89 height 11
click at [747, 174] on span "Asociar Legajo" at bounding box center [753, 174] width 76 height 11
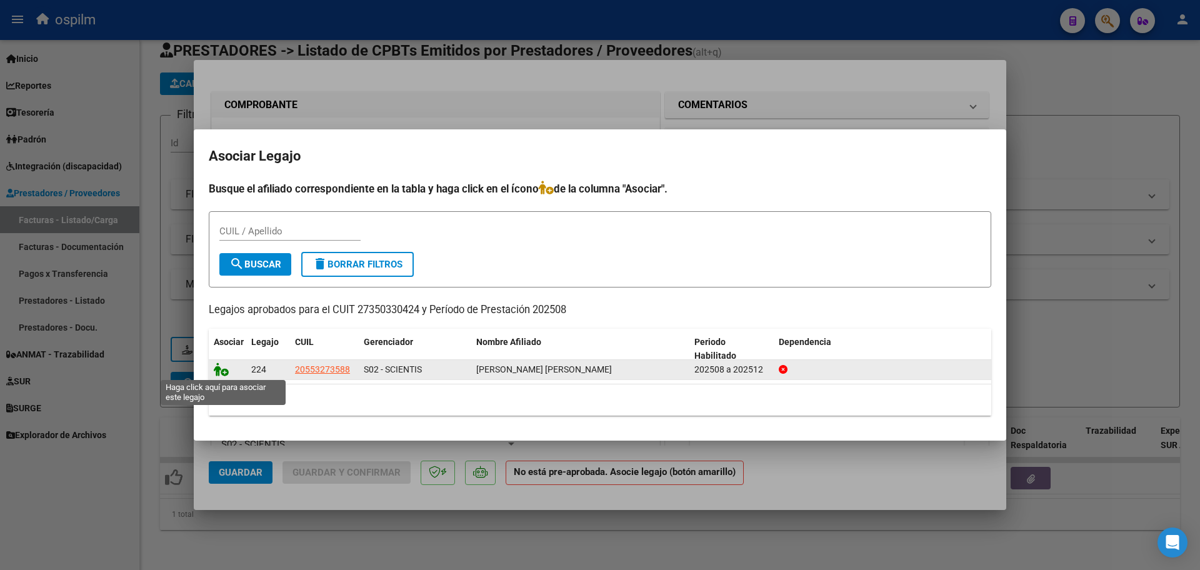
click at [222, 371] on icon at bounding box center [221, 369] width 15 height 14
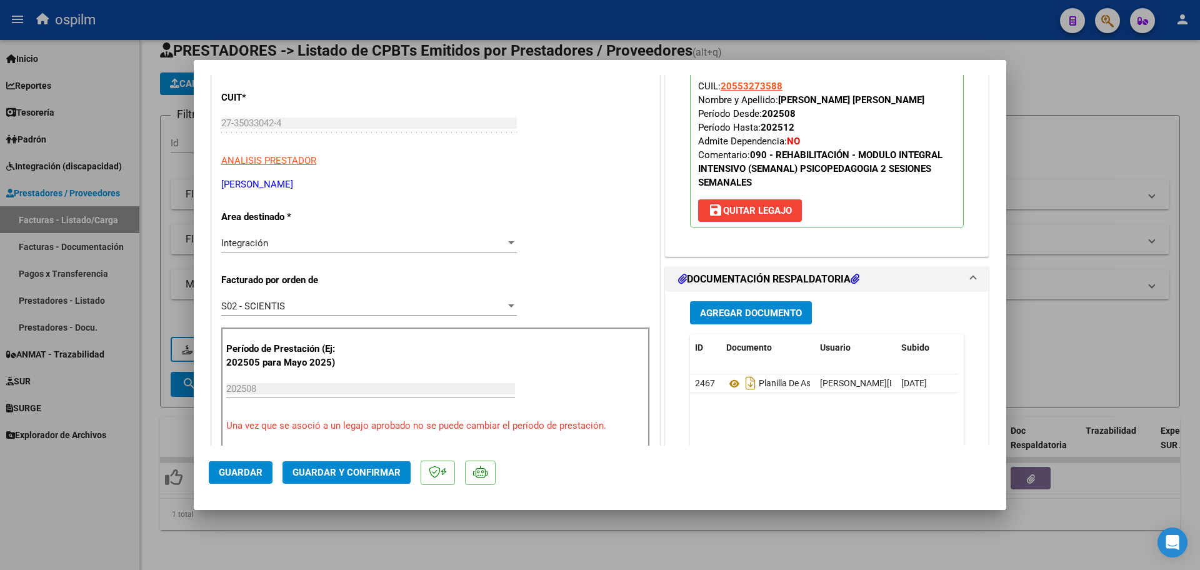
scroll to position [391, 0]
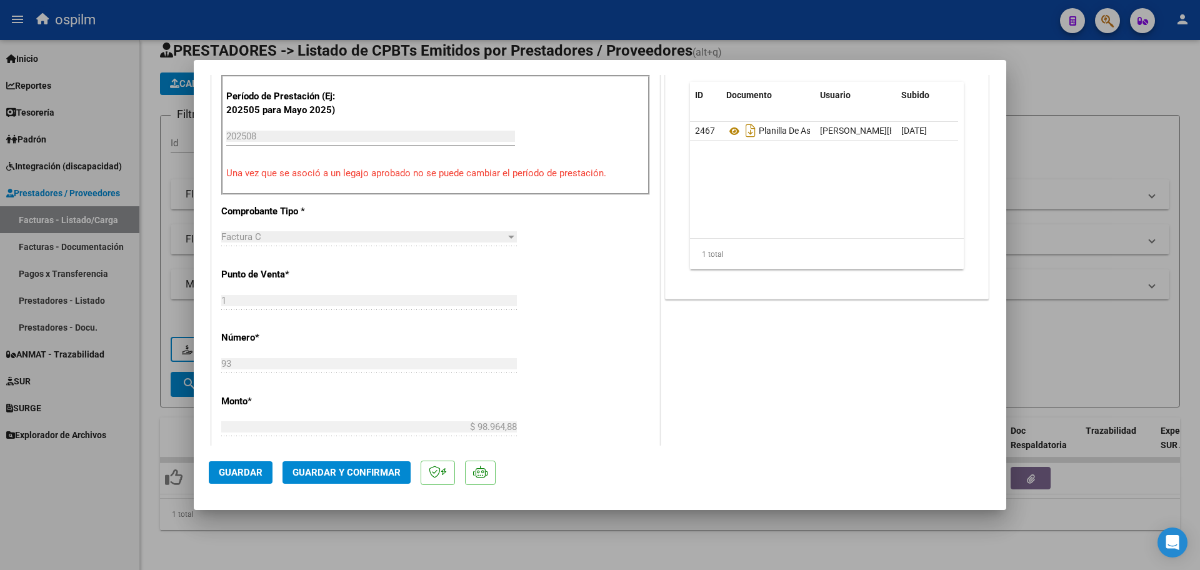
click at [319, 475] on span "Guardar y Confirmar" at bounding box center [346, 472] width 108 height 11
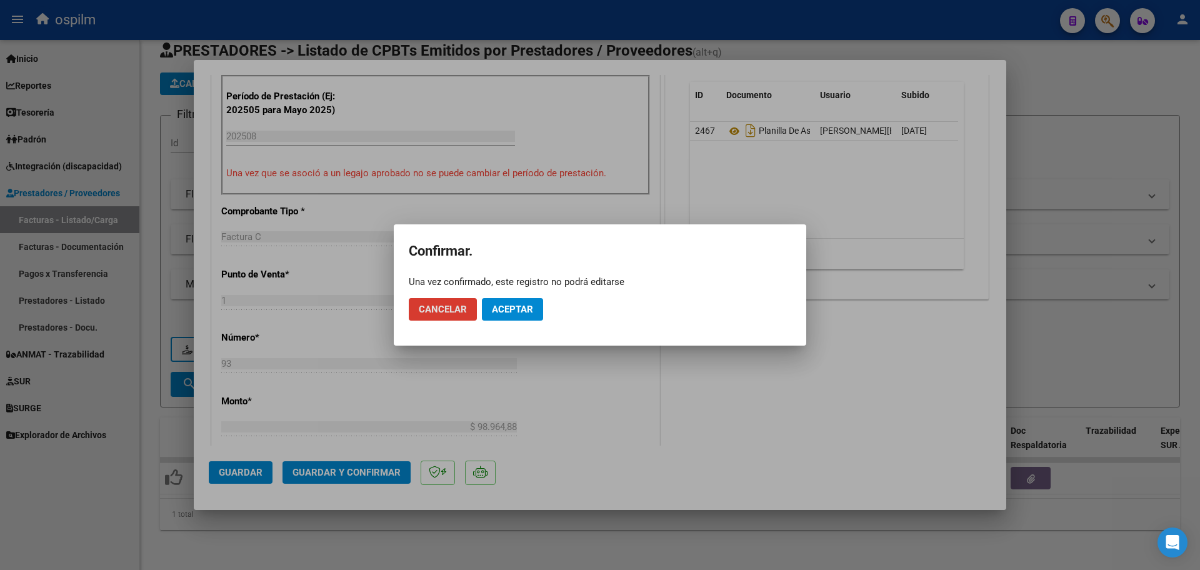
click at [521, 311] on span "Aceptar" at bounding box center [512, 309] width 41 height 11
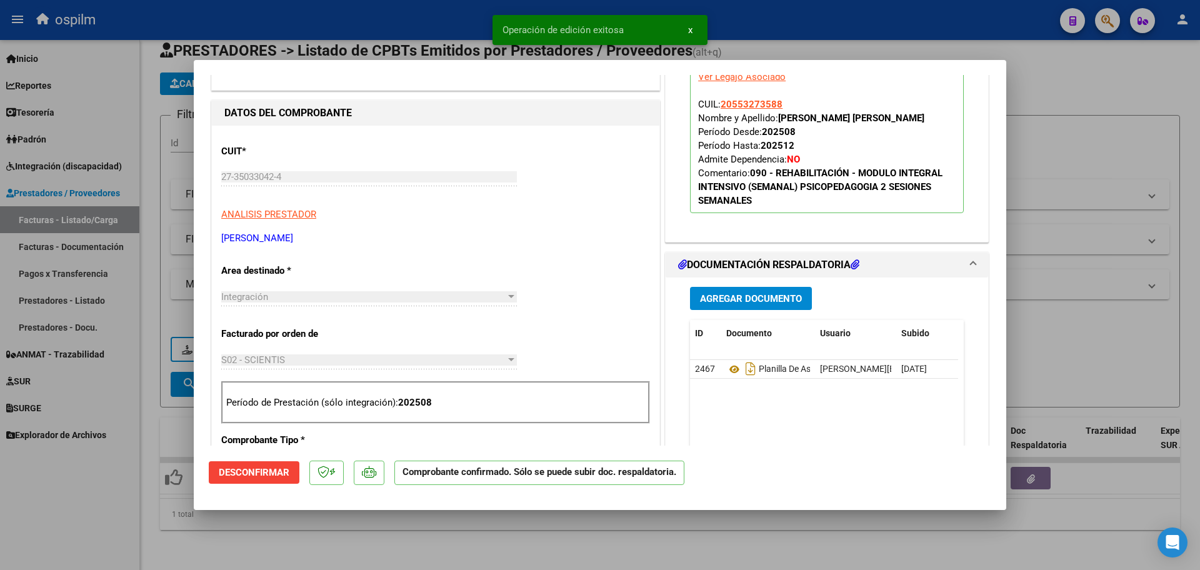
scroll to position [78, 0]
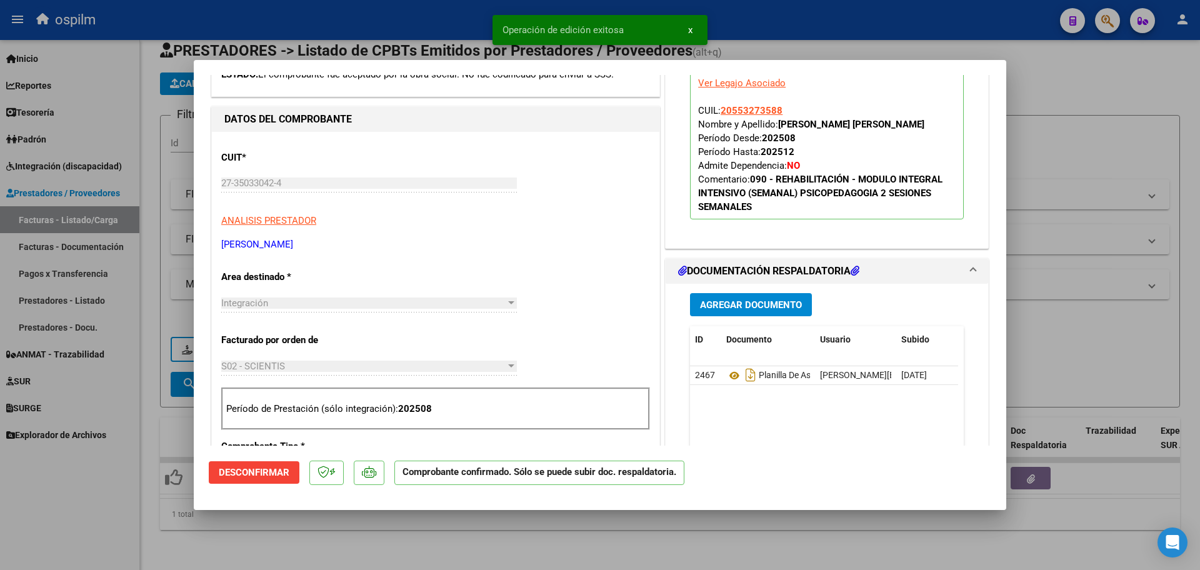
click at [138, 483] on div at bounding box center [600, 285] width 1200 height 570
type input "$ 0,00"
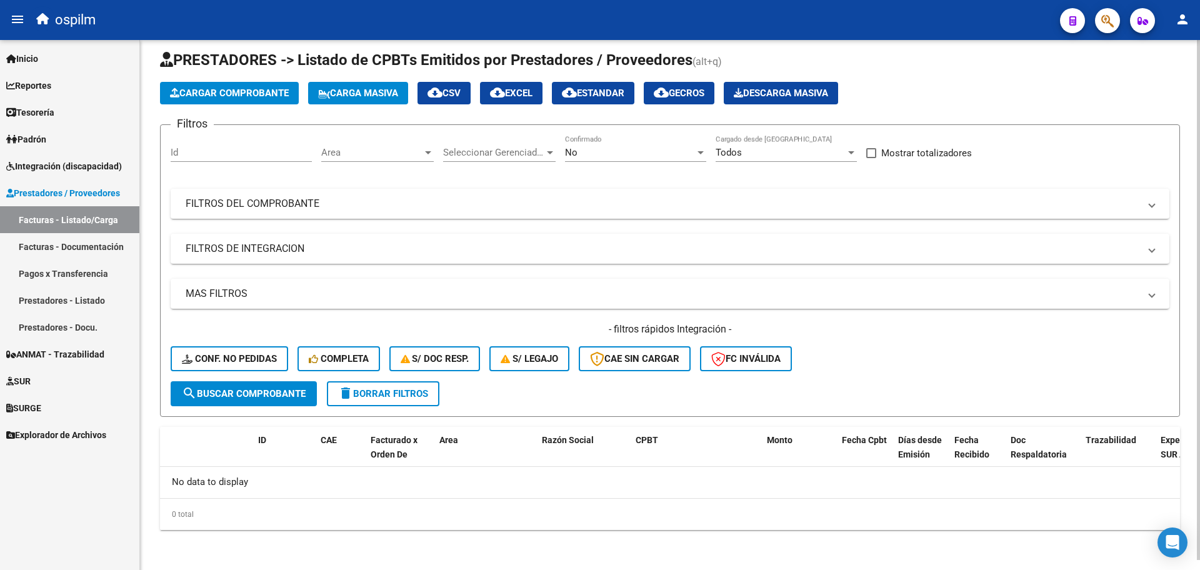
scroll to position [10, 0]
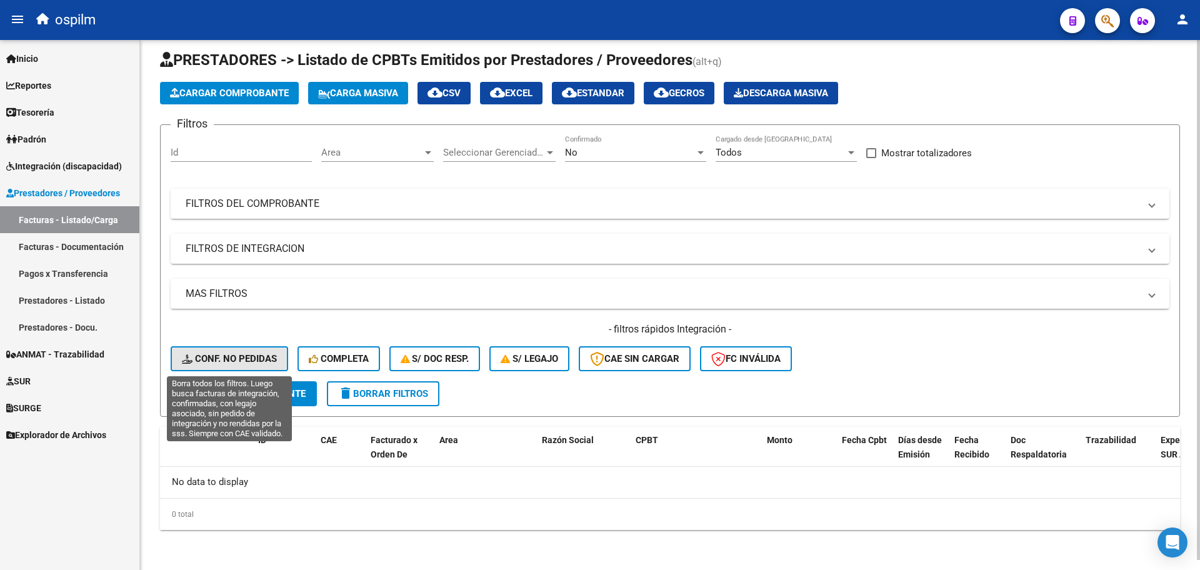
click at [218, 361] on span "Conf. no pedidas" at bounding box center [229, 358] width 95 height 11
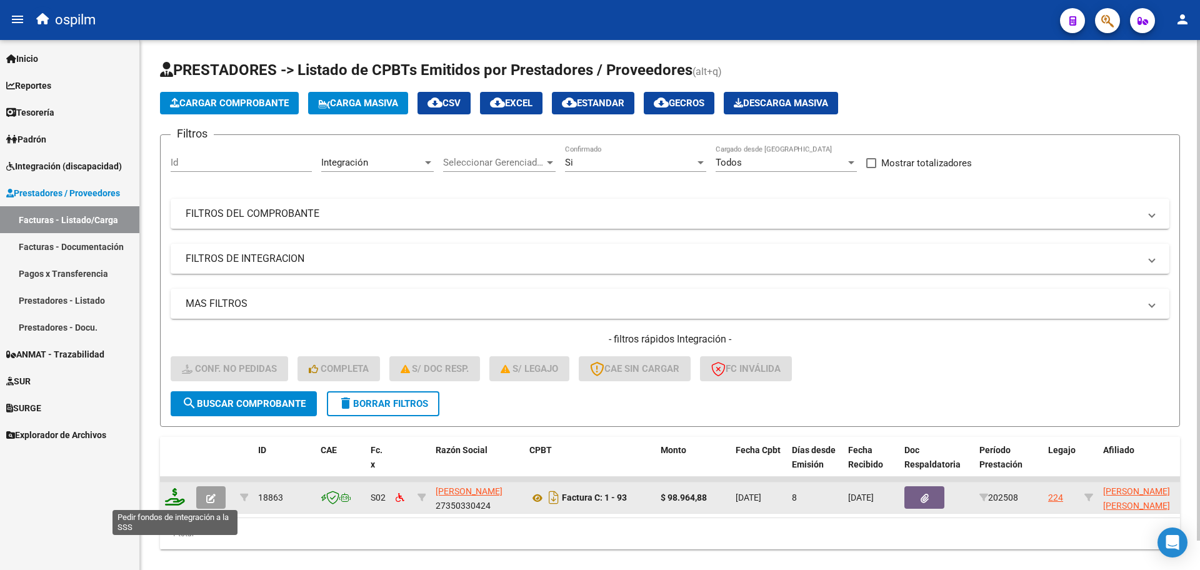
click at [170, 505] on icon at bounding box center [175, 496] width 20 height 17
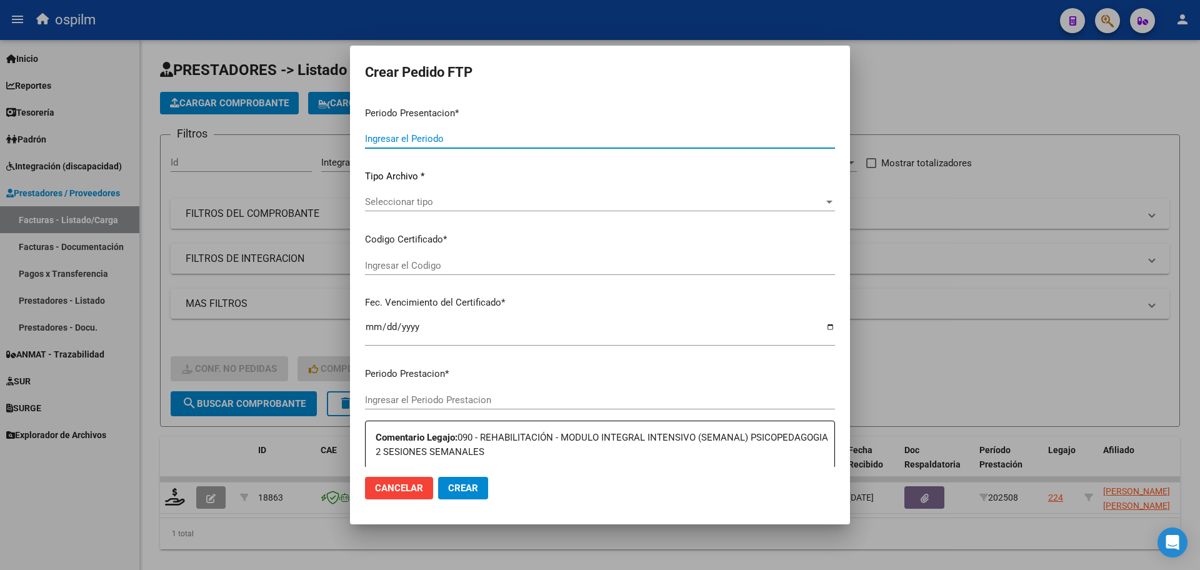
type input "202508"
type input "$ 98.964,88"
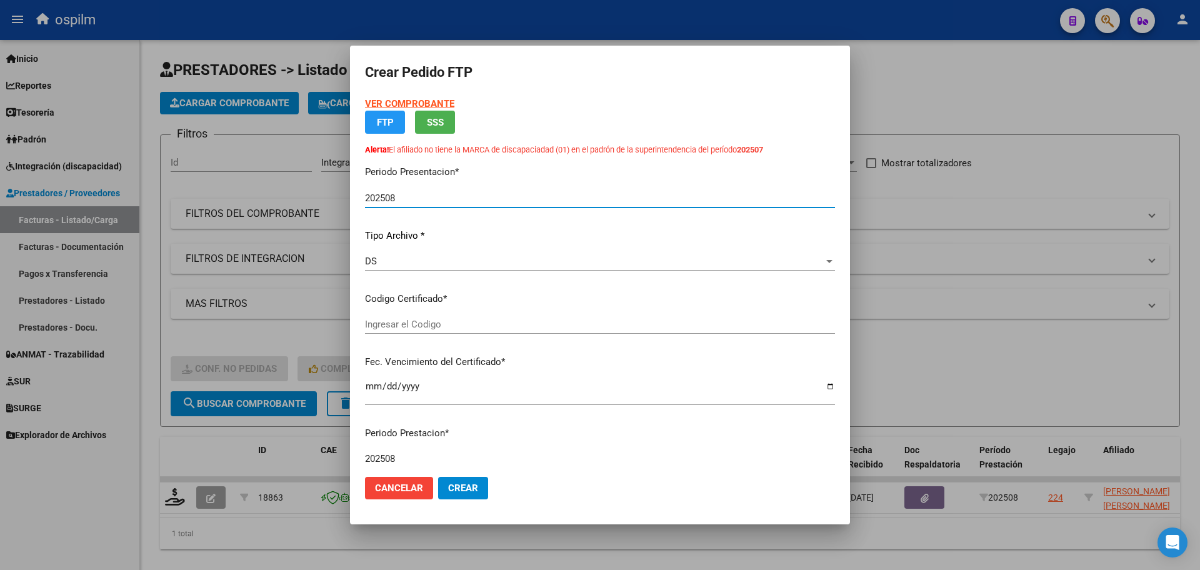
type input "ARG02000553273582025030620300306BUE436"
type input "[DATE]"
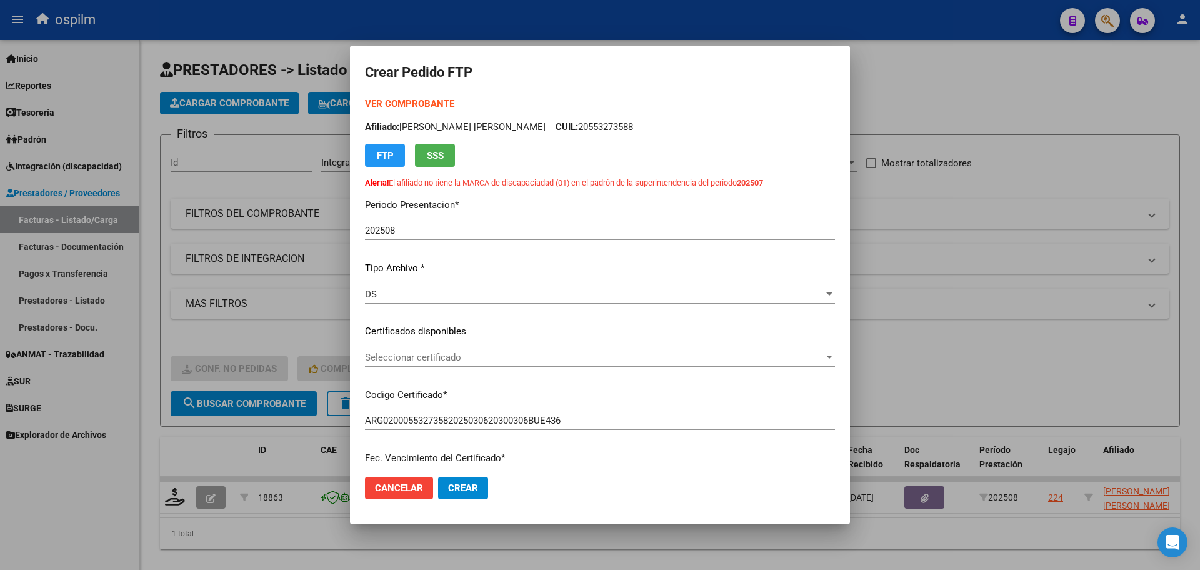
drag, startPoint x: 482, startPoint y: 183, endPoint x: 665, endPoint y: 187, distance: 183.1
click at [626, 186] on p "Alerta! El afiliado no tiene la MARCA de discapaciadad (01) en el padrón de la …" at bounding box center [600, 183] width 470 height 12
click at [725, 192] on div "VER COMPROBANTE ARCA Padrón Afiliado: [PERSON_NAME] [PERSON_NAME] CUIL: 2055327…" at bounding box center [600, 312] width 470 height 430
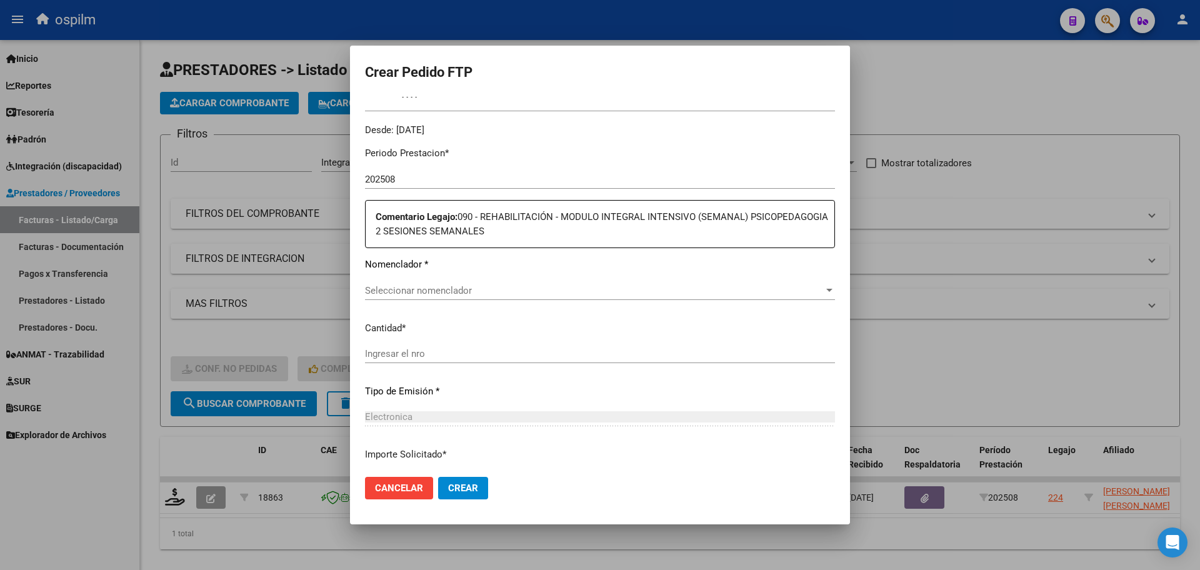
scroll to position [391, 0]
click at [572, 289] on span "Seleccionar nomenclador" at bounding box center [594, 289] width 459 height 11
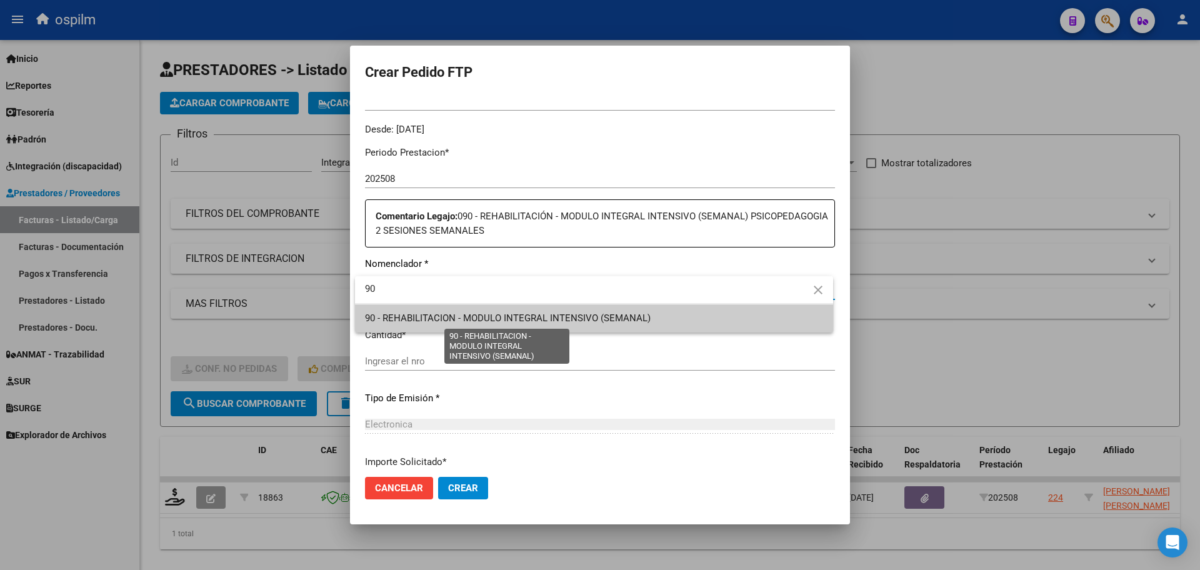
type input "90"
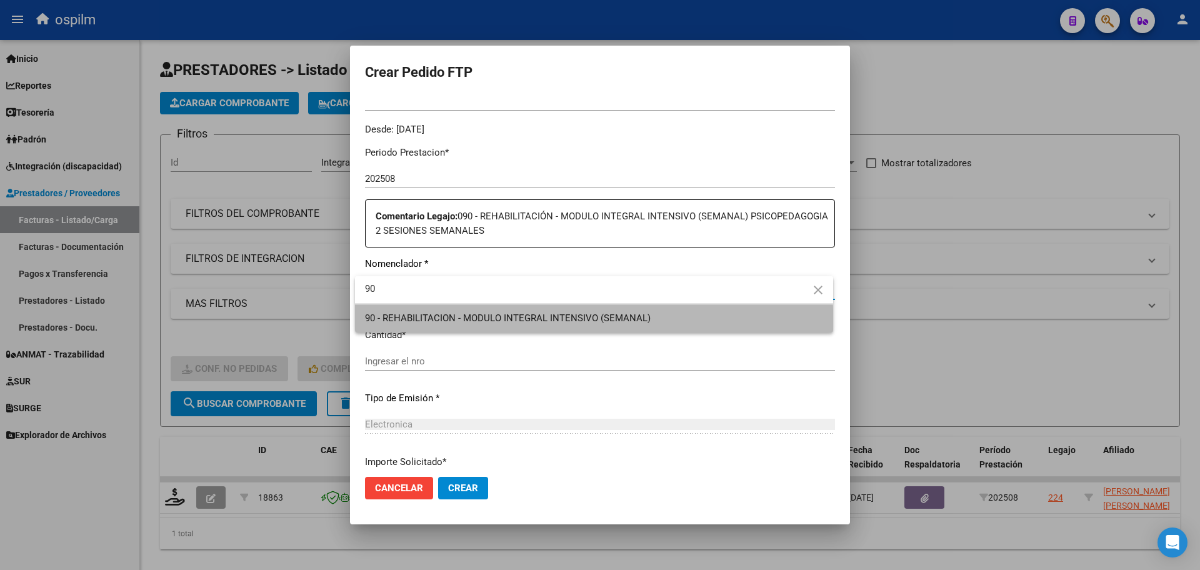
click at [570, 326] on span "90 - REHABILITACION - MODULO INTEGRAL INTENSIVO (SEMANAL)" at bounding box center [594, 318] width 458 height 28
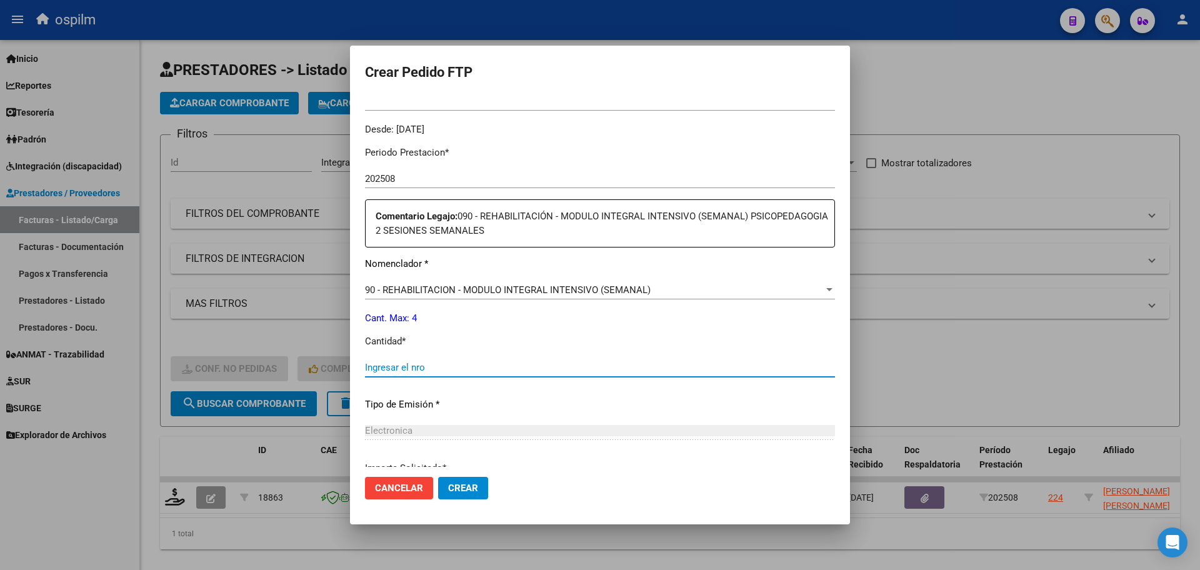
click at [572, 367] on input "Ingresar el nro" at bounding box center [600, 367] width 470 height 11
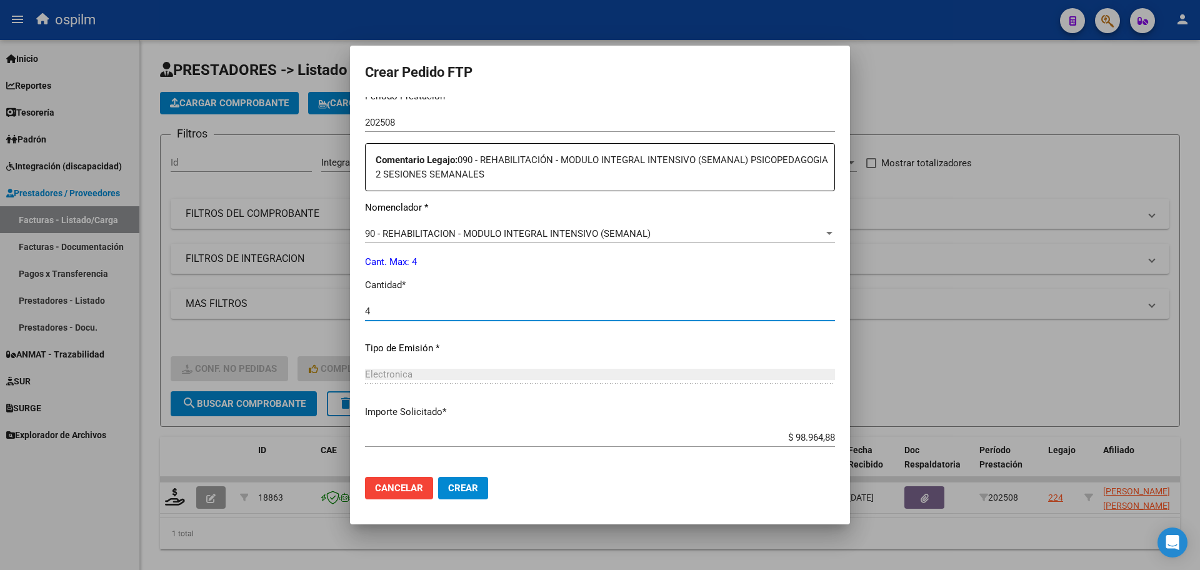
scroll to position [501, 0]
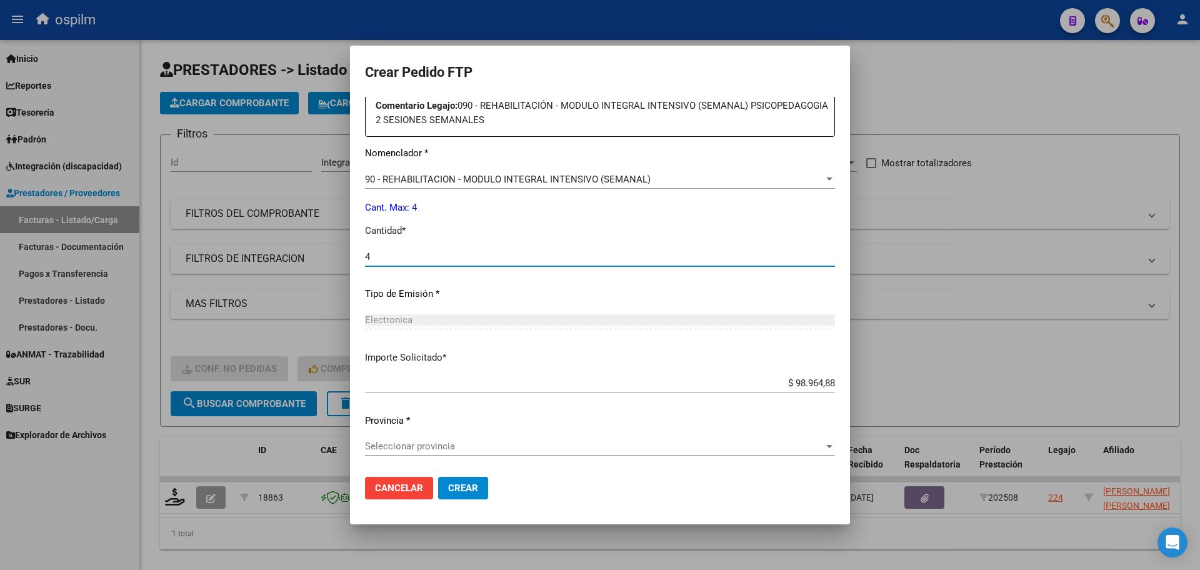
type input "4"
click at [466, 455] on div "Seleccionar provincia Seleccionar provincia" at bounding box center [600, 446] width 470 height 19
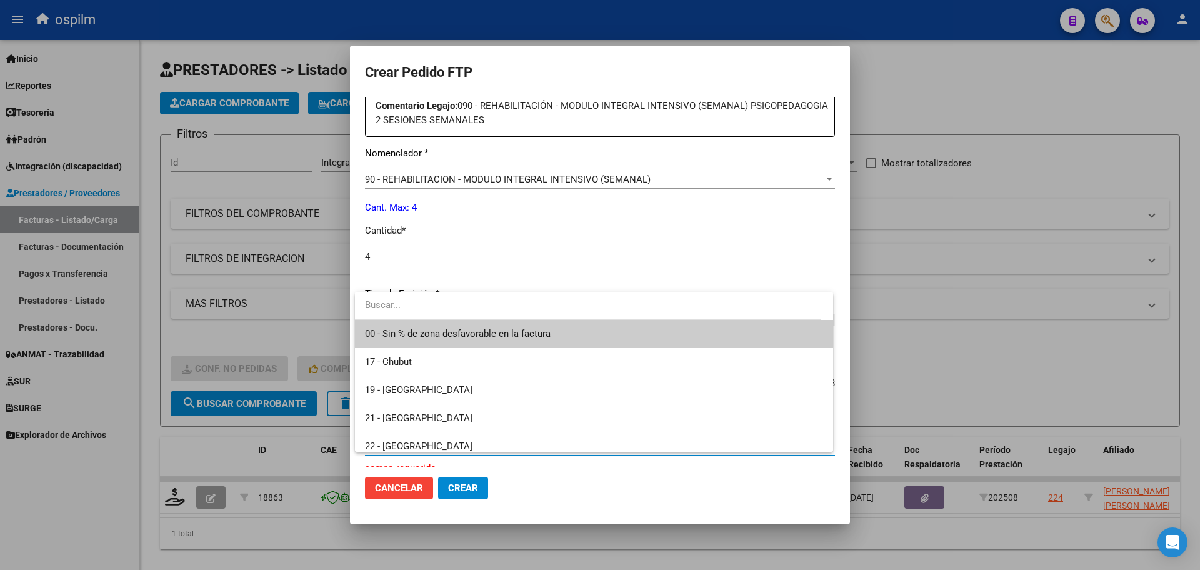
click at [459, 342] on span "00 - Sin % de zona desfavorable en la factura" at bounding box center [594, 334] width 458 height 28
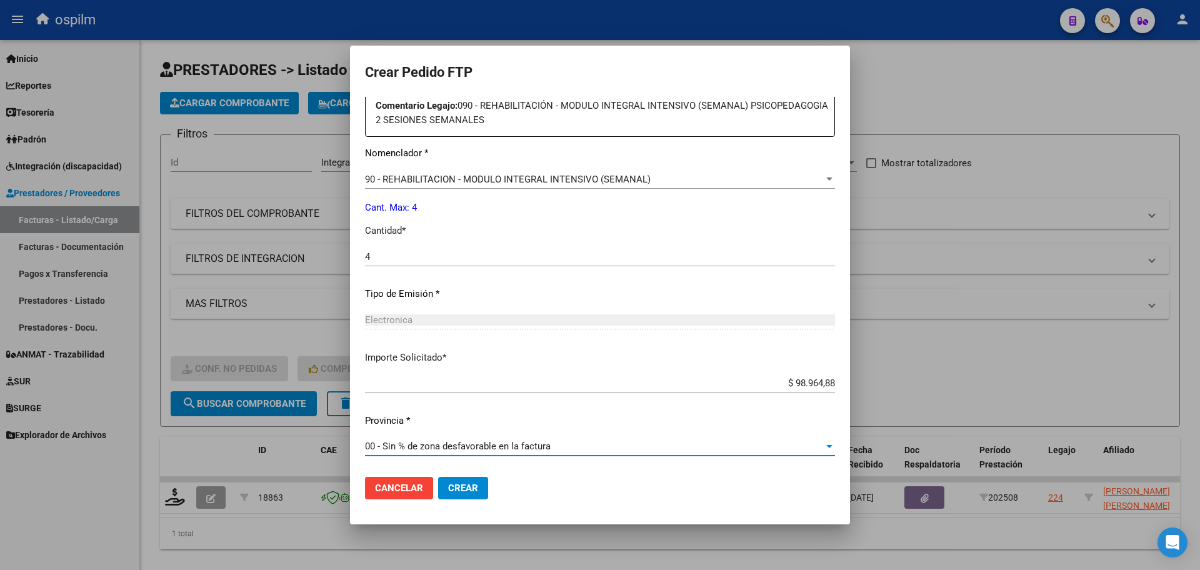
click at [462, 484] on span "Crear" at bounding box center [463, 487] width 30 height 11
